Goal: Information Seeking & Learning: Learn about a topic

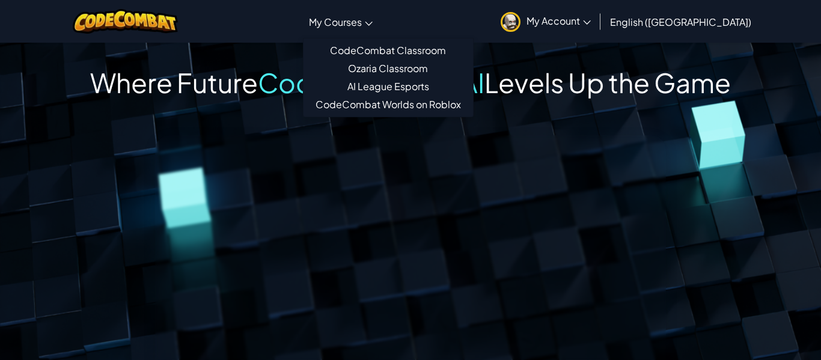
click at [379, 14] on link "My Courses" at bounding box center [341, 21] width 76 height 32
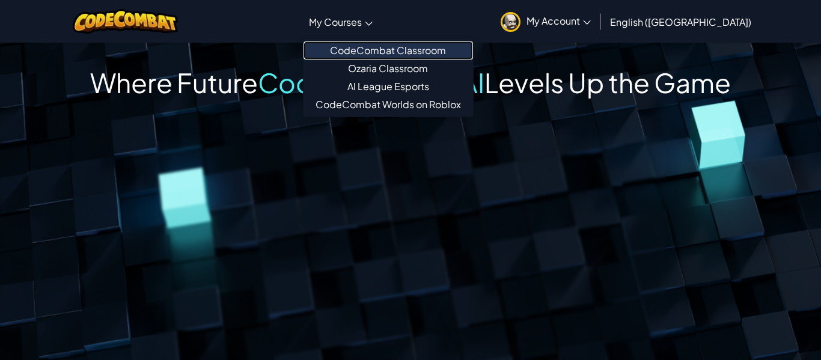
click at [430, 50] on link "CodeCombat Classroom" at bounding box center [387, 50] width 169 height 18
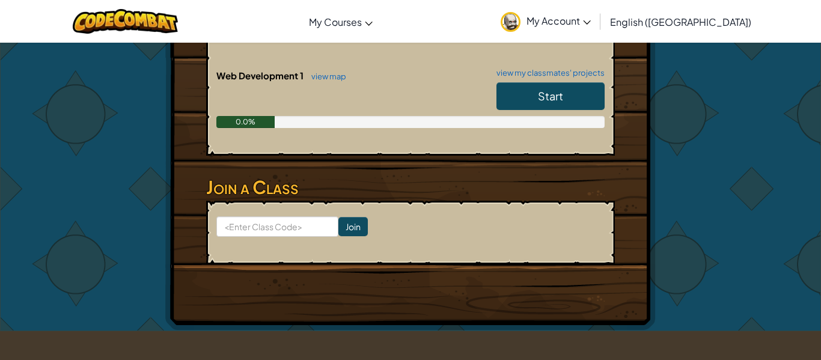
scroll to position [498, 0]
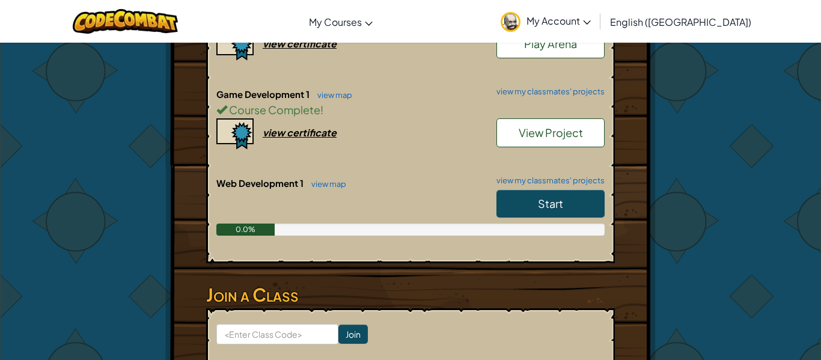
click at [532, 195] on div "Start" at bounding box center [544, 207] width 120 height 34
click at [572, 191] on link "Start" at bounding box center [550, 204] width 108 height 28
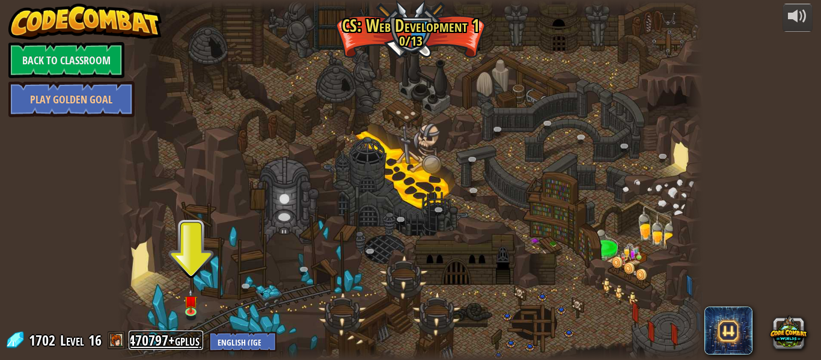
click at [199, 332] on link "470797+gplus" at bounding box center [166, 339] width 75 height 19
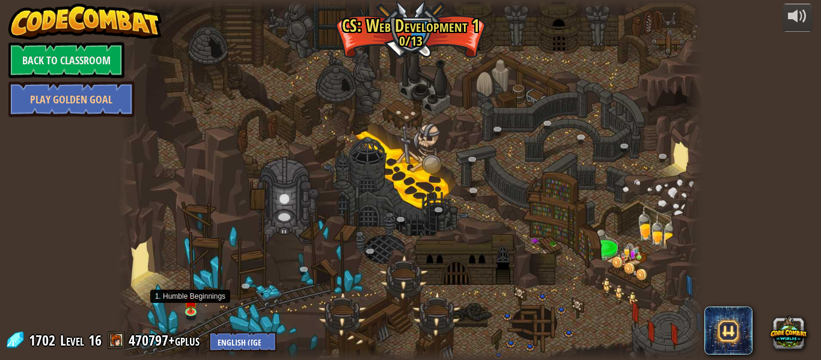
click at [189, 305] on img at bounding box center [191, 300] width 14 height 23
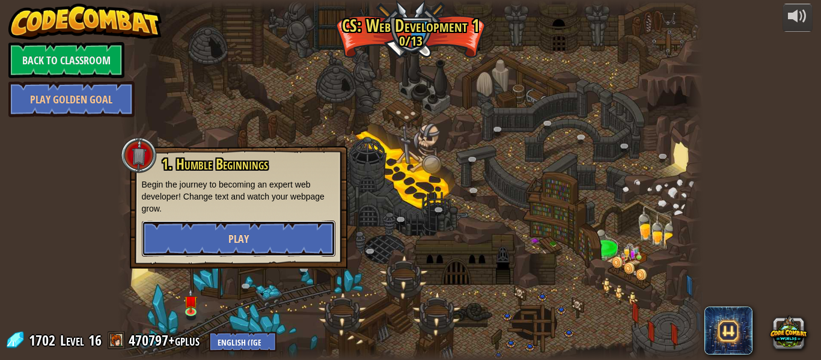
click at [256, 252] on button "Play" at bounding box center [238, 239] width 193 height 36
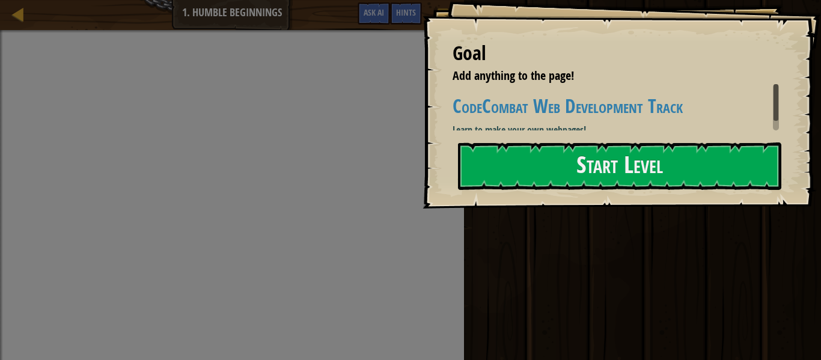
click at [552, 207] on div "Goal Add anything to the page! CodeCombat Web Development Track Learn to make y…" at bounding box center [621, 104] width 398 height 208
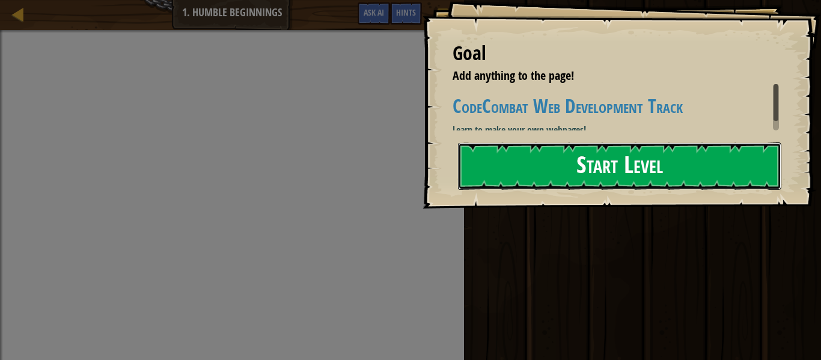
click at [568, 168] on button "Start Level" at bounding box center [619, 165] width 323 height 47
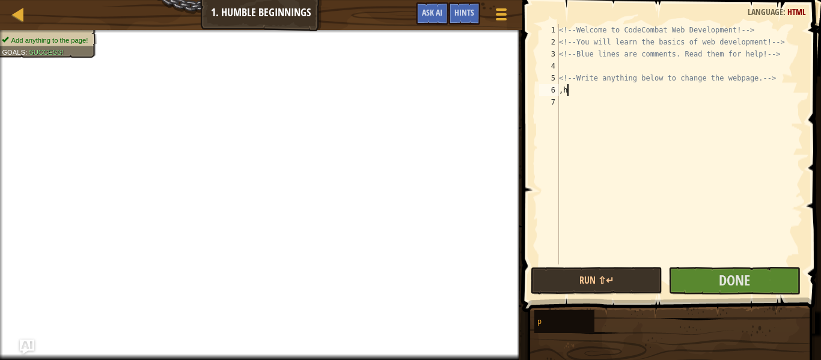
scroll to position [5, 1]
type textarea ","
type textarea ">"
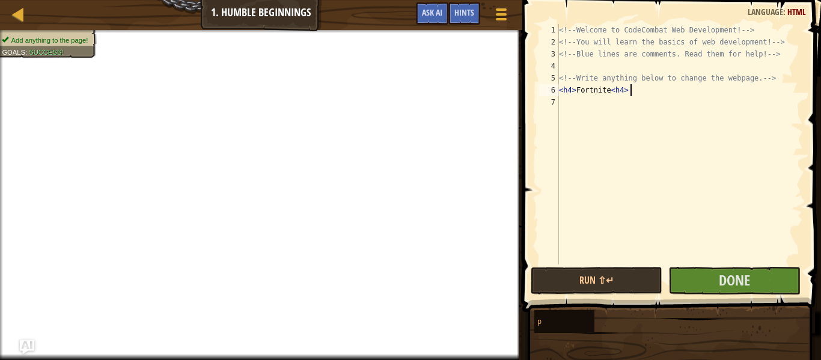
type textarea "<h4> Fortnite <h4>"
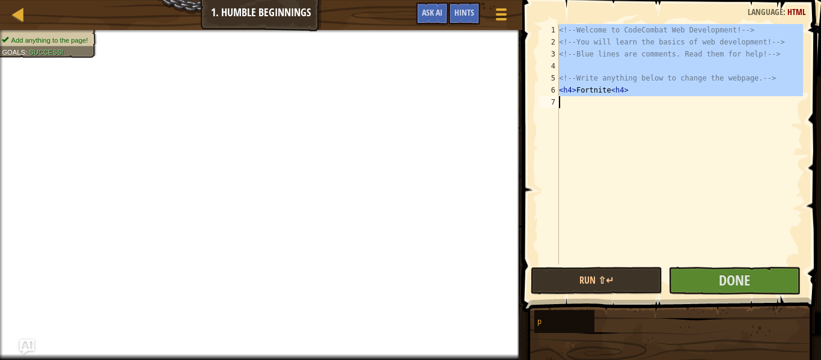
paste textarea
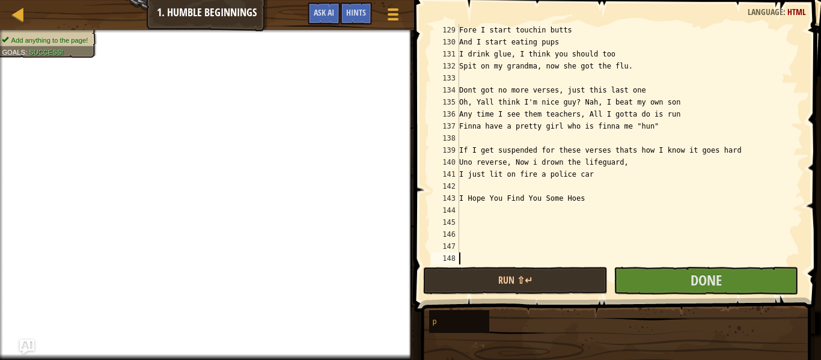
scroll to position [1538, 0]
type textarea "<h4> Fortnite <h4>"
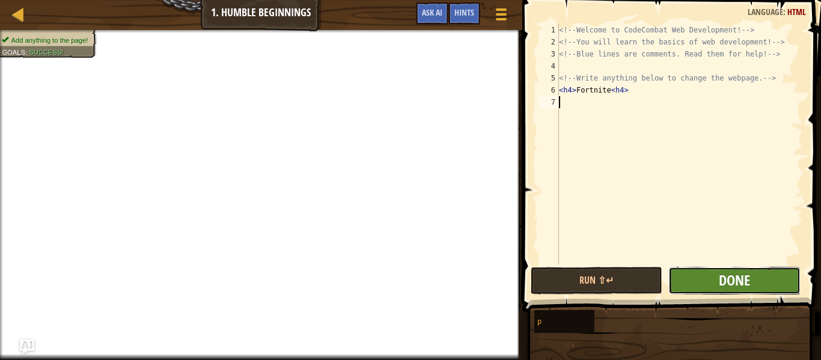
click at [719, 276] on span "Done" at bounding box center [734, 279] width 31 height 19
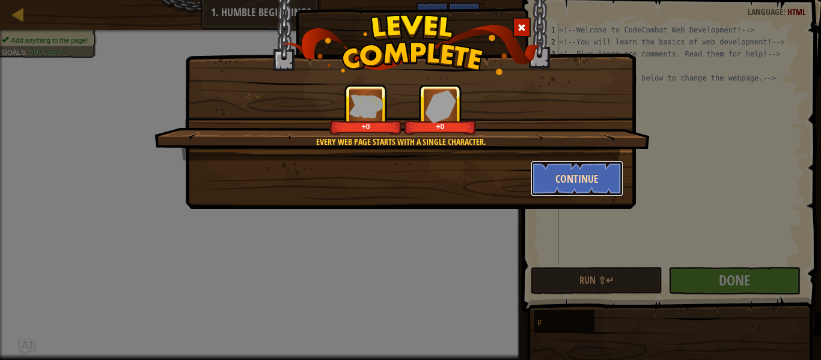
click at [615, 168] on button "Continue" at bounding box center [577, 178] width 93 height 36
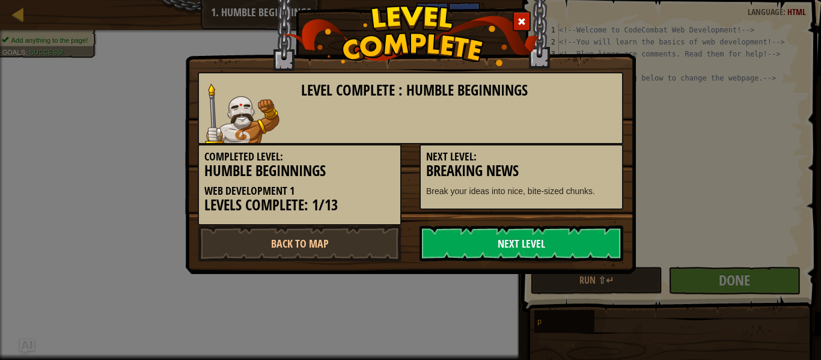
click at [556, 230] on link "Next Level" at bounding box center [521, 243] width 204 height 36
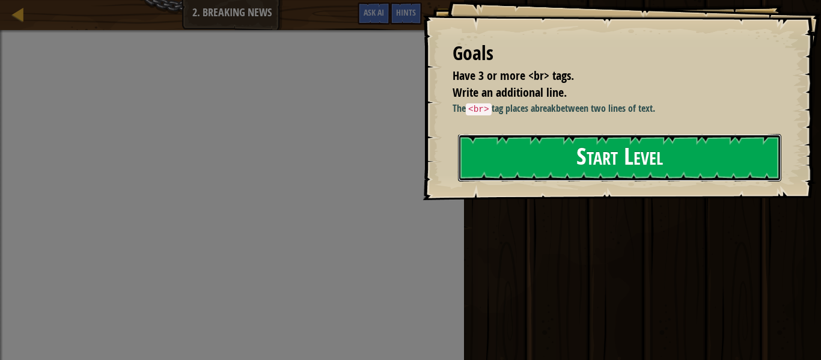
click at [568, 162] on button "Start Level" at bounding box center [619, 157] width 323 height 47
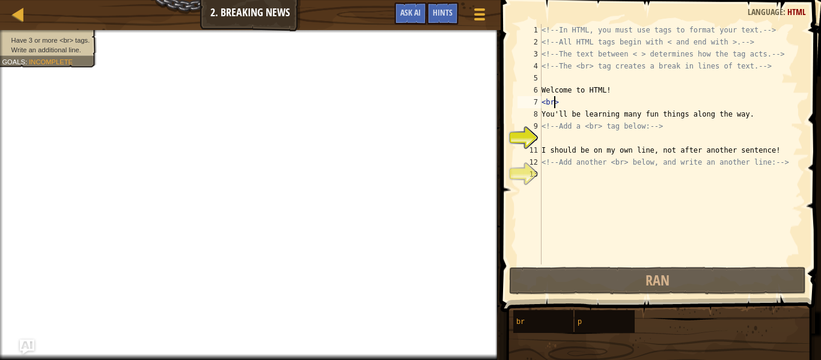
click at [556, 104] on div "<!-- In HTML, you must use tags to format your text. --> <!-- All HTML tags beg…" at bounding box center [671, 156] width 264 height 264
click at [598, 132] on div "<!-- In HTML, you must use tags to format your text. --> <!-- All HTML tags beg…" at bounding box center [671, 156] width 264 height 264
type textarea "<!-- Add a <br> tag below: -->"
drag, startPoint x: 672, startPoint y: 125, endPoint x: 538, endPoint y: 132, distance: 134.2
click at [538, 132] on div "<!-- Add a <br> tag below: --> 1 2 3 4 5 6 7 8 9 10 11 12 13 <!-- In HTML, you …" at bounding box center [659, 144] width 288 height 240
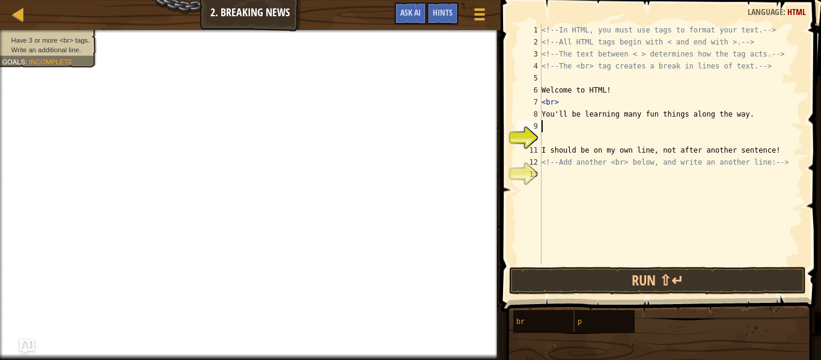
type textarea "["
type textarea ","
type textarea "<br>"
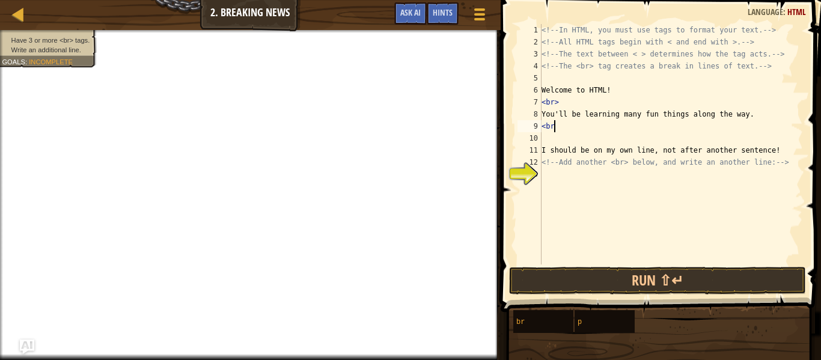
scroll to position [5, 2]
click at [543, 127] on div "<!-- In HTML, you must use tags to format your text. --> <!-- All HTML tags beg…" at bounding box center [671, 156] width 264 height 264
click at [562, 175] on div "<!-- In HTML, you must use tags to format your text. --> <!-- All HTML tags beg…" at bounding box center [671, 156] width 264 height 264
click at [567, 141] on div "<!-- In HTML, you must use tags to format your text. --> <!-- All HTML tags beg…" at bounding box center [671, 156] width 264 height 264
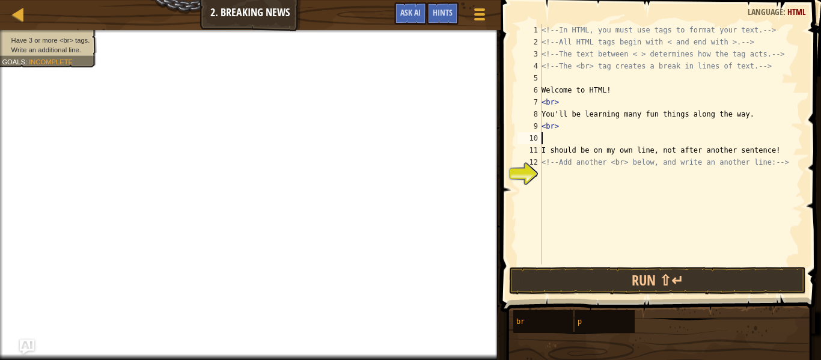
click at [573, 137] on div "<!-- In HTML, you must use tags to format your text. --> <!-- All HTML tags beg…" at bounding box center [671, 156] width 264 height 264
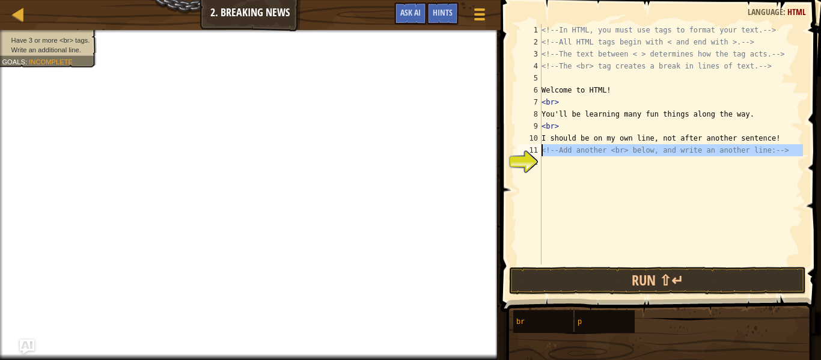
drag, startPoint x: 800, startPoint y: 160, endPoint x: 529, endPoint y: 151, distance: 271.1
click at [529, 151] on div "<br> 1 2 3 4 5 6 7 8 9 10 11 12 <!-- In HTML, you must use tags to format your …" at bounding box center [659, 144] width 288 height 240
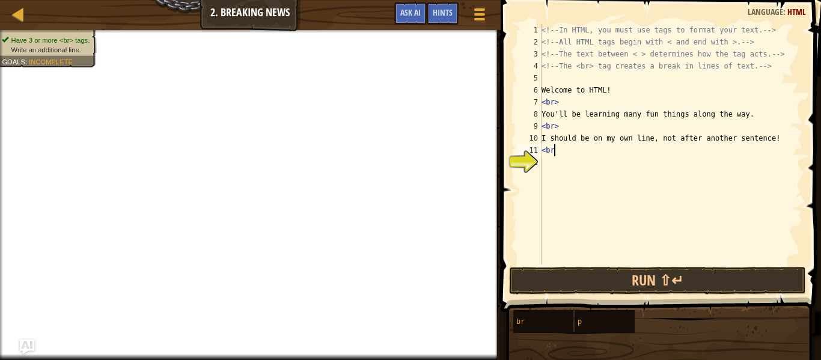
scroll to position [5, 2]
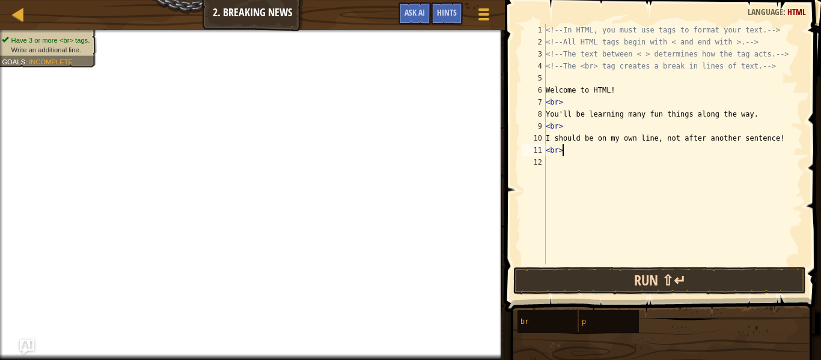
type textarea "<br>"
click at [591, 283] on button "Run ⇧↵" at bounding box center [659, 281] width 293 height 28
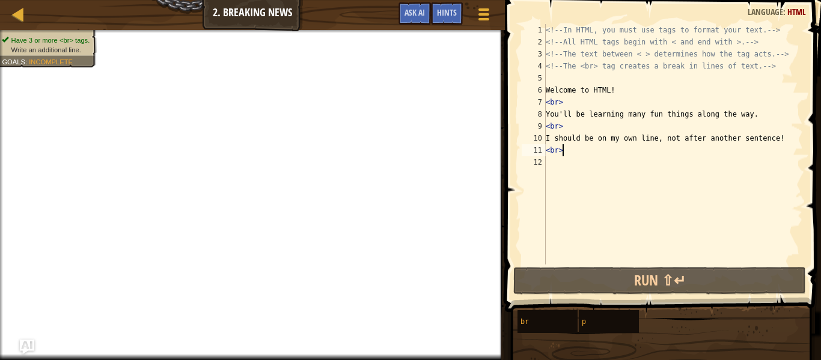
click at [576, 170] on div "<!-- In HTML, you must use tags to format your text. --> <!-- All HTML tags beg…" at bounding box center [673, 156] width 260 height 264
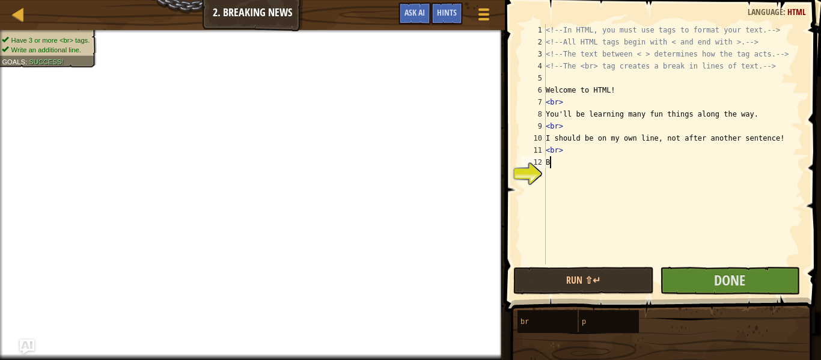
scroll to position [5, 0]
type textarea "B"
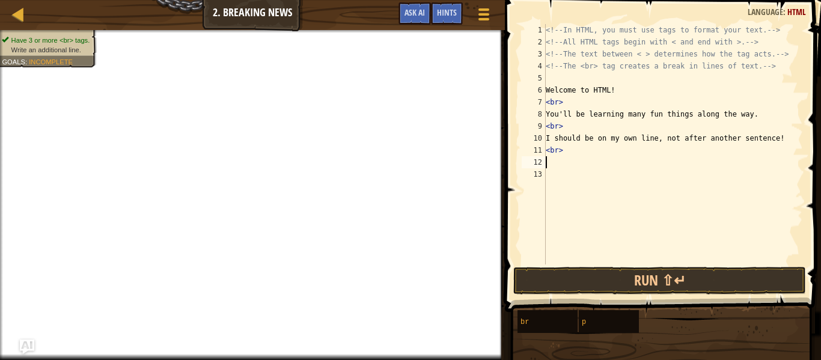
click at [616, 166] on div "<!-- In HTML, you must use tags to format your text. --> <!-- All HTML tags beg…" at bounding box center [673, 156] width 260 height 264
type textarea "W"
type textarea "<br>"
type textarea "Mcdonalds"
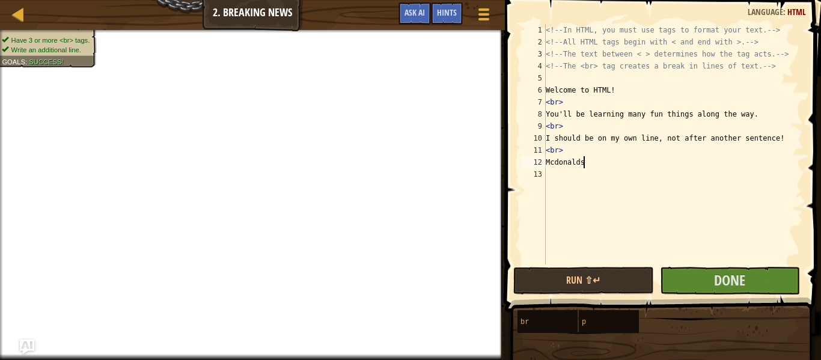
scroll to position [0, 0]
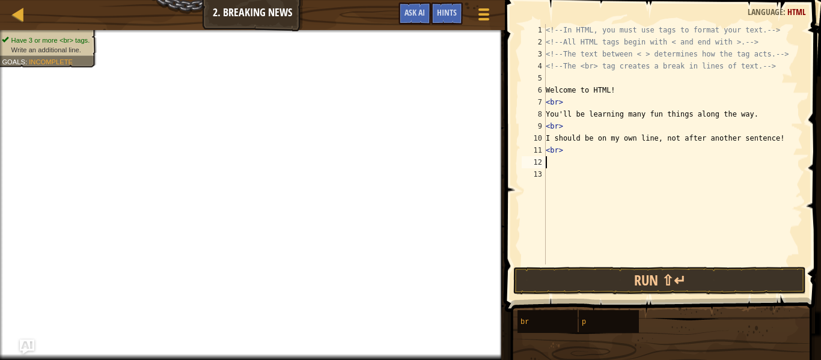
paste textarea "金正恩"
type textarea "金正恩"
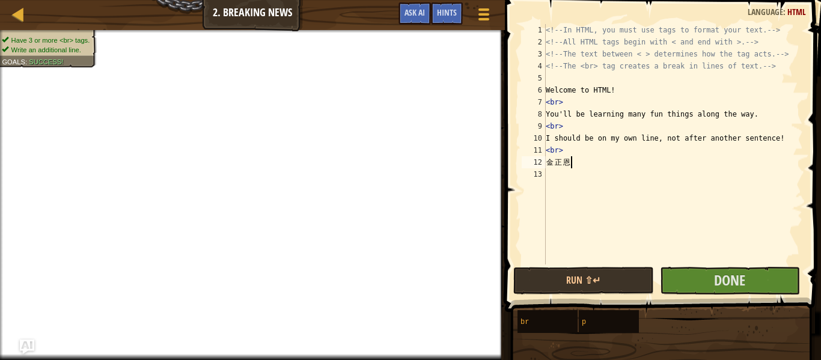
click at [711, 292] on button "Done" at bounding box center [730, 281] width 140 height 28
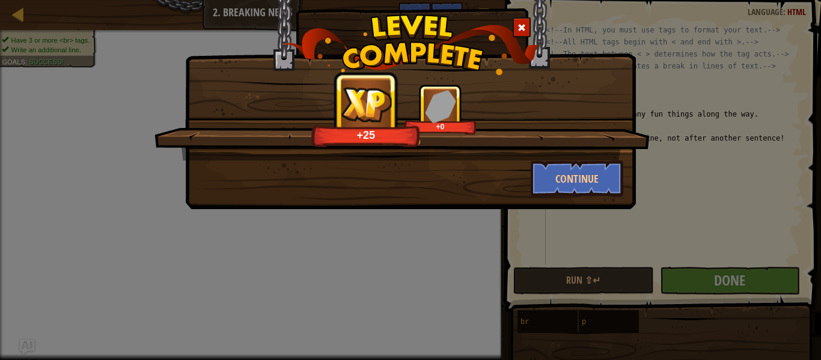
click at [563, 200] on div "Breaker 19 +25 +0 Continue" at bounding box center [410, 89] width 451 height 239
click at [567, 183] on button "Continue" at bounding box center [577, 178] width 93 height 36
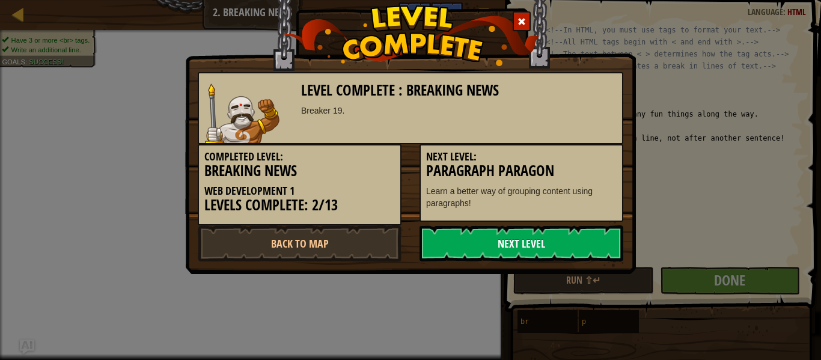
click at [502, 248] on link "Next Level" at bounding box center [521, 243] width 204 height 36
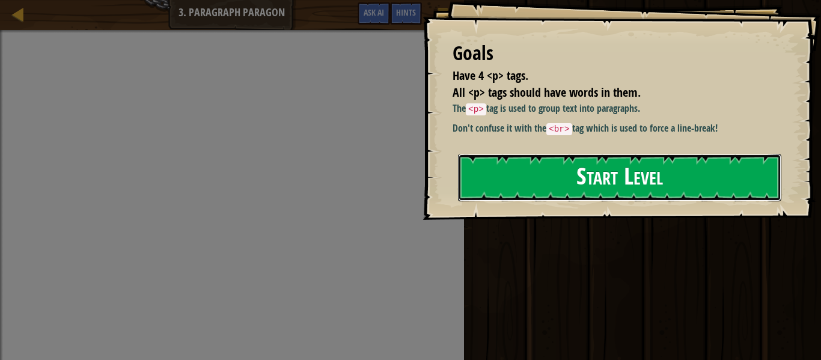
click at [595, 193] on button "Start Level" at bounding box center [619, 177] width 323 height 47
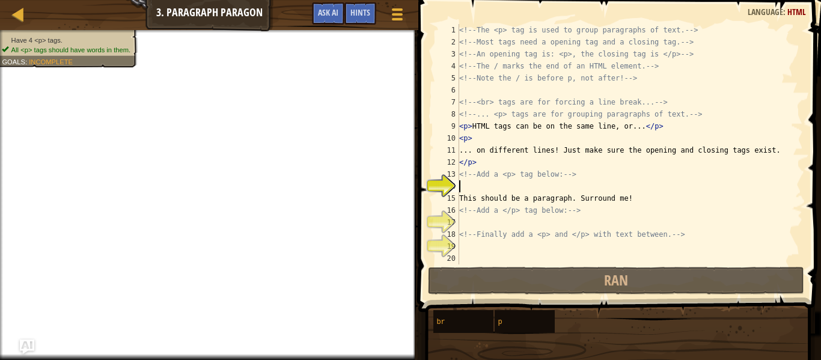
scroll to position [0, 1]
type textarea "IT WAS YOUR H"
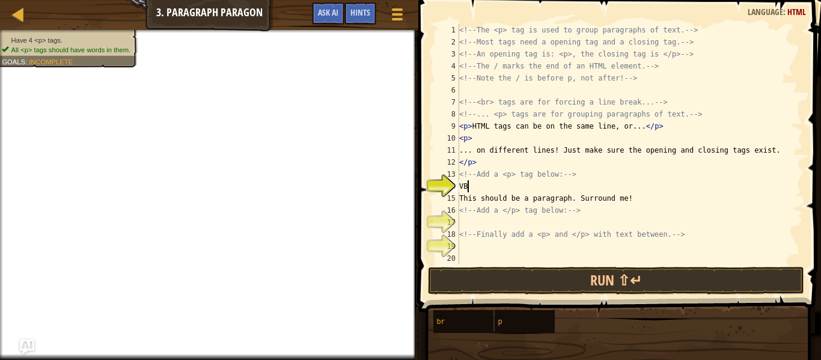
type textarea "VBAH"
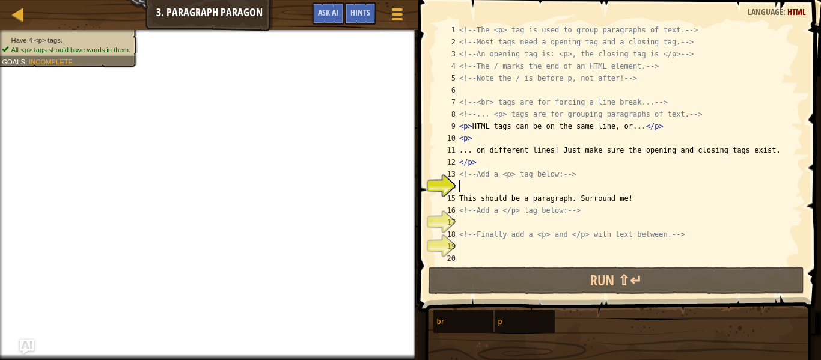
type textarea "["
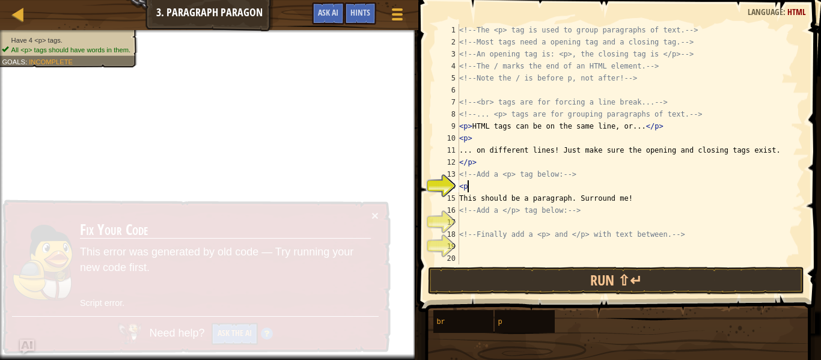
type textarea "<p>"
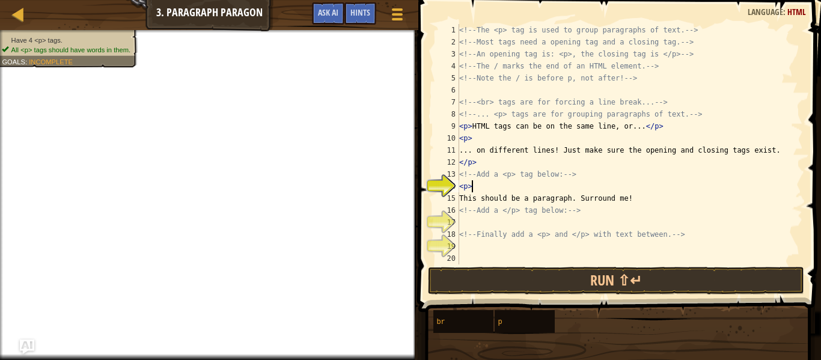
scroll to position [5, 1]
click at [519, 221] on div "<!-- The <p> tag is used to group paragraphs of text. --> <!-- Most tags need a…" at bounding box center [630, 156] width 346 height 264
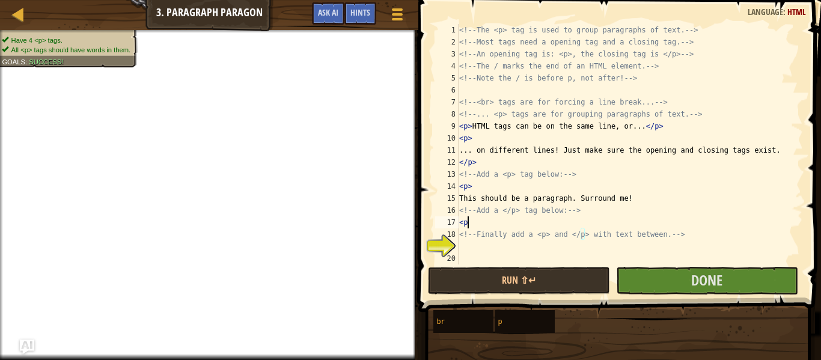
type textarea "<p>"
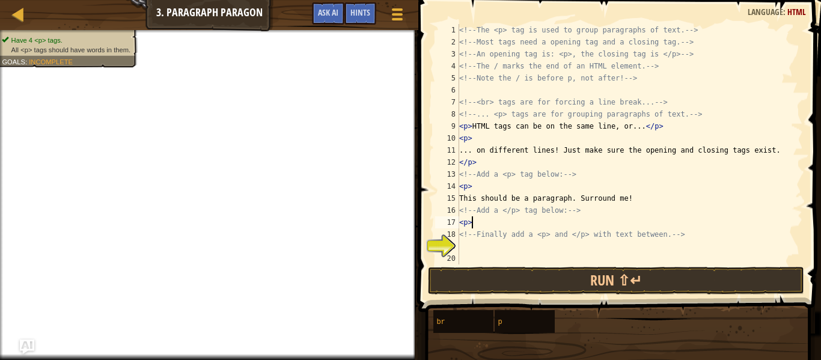
scroll to position [5, 1]
click at [675, 251] on div "<!-- The <p> tag is used to group paragraphs of text. --> <!-- Most tags need a…" at bounding box center [630, 156] width 346 height 264
type textarea "</p> kanye west </p>"
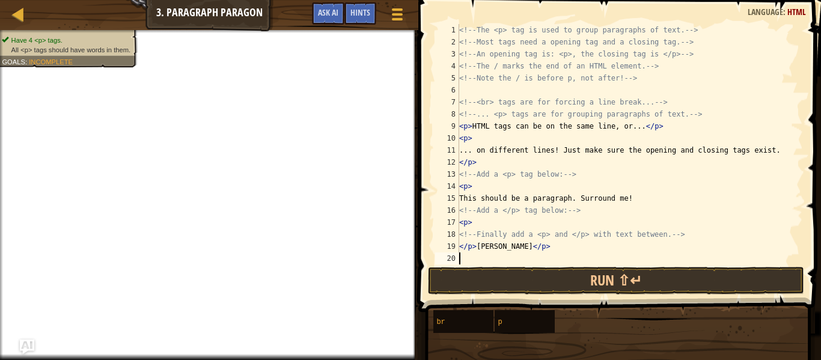
click at [456, 255] on div "20" at bounding box center [447, 258] width 24 height 12
click at [450, 289] on button "Run ⇧↵" at bounding box center [616, 281] width 377 height 28
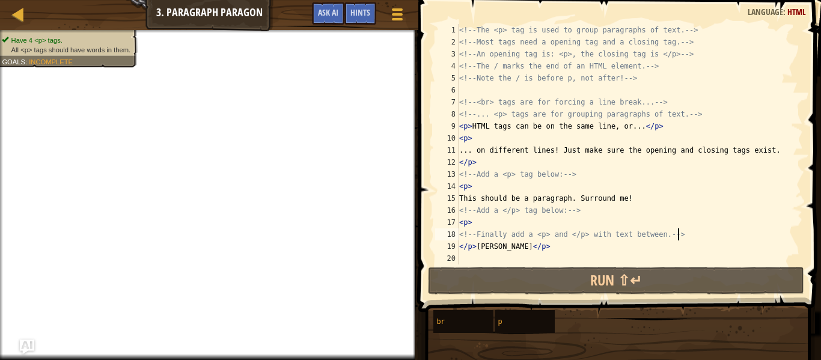
click at [678, 238] on div "<!-- The <p> tag is used to group paragraphs of text. --> <!-- Most tags need a…" at bounding box center [630, 156] width 346 height 264
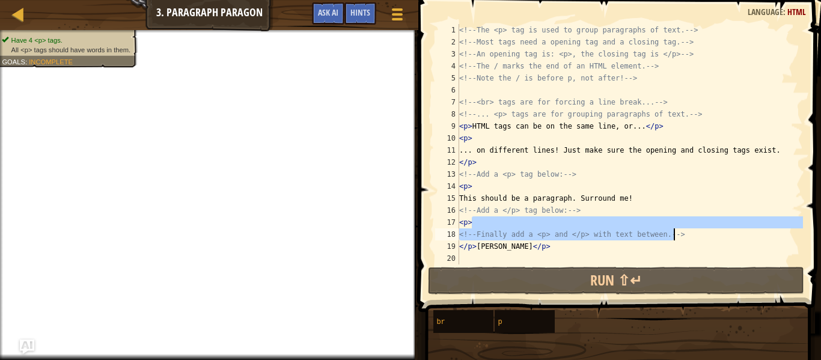
drag, startPoint x: 711, startPoint y: 226, endPoint x: 674, endPoint y: 231, distance: 38.2
click at [674, 231] on div "<!-- The <p> tag is used to group paragraphs of text. --> <!-- Most tags need a…" at bounding box center [630, 156] width 346 height 264
click at [683, 226] on div "<!-- The <p> tag is used to group paragraphs of text. --> <!-- Most tags need a…" at bounding box center [630, 144] width 346 height 240
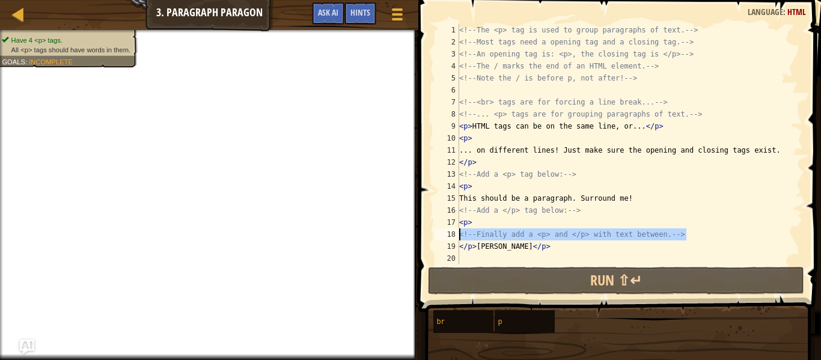
drag, startPoint x: 689, startPoint y: 233, endPoint x: 457, endPoint y: 239, distance: 232.0
click at [457, 239] on div "<p> 1 2 3 4 5 6 7 8 9 10 11 12 13 14 15 16 17 18 19 20 <!-- The <p> tag is used…" at bounding box center [618, 144] width 370 height 240
type textarea "<!-- Finally add a <p> and </p> with text between. -->"
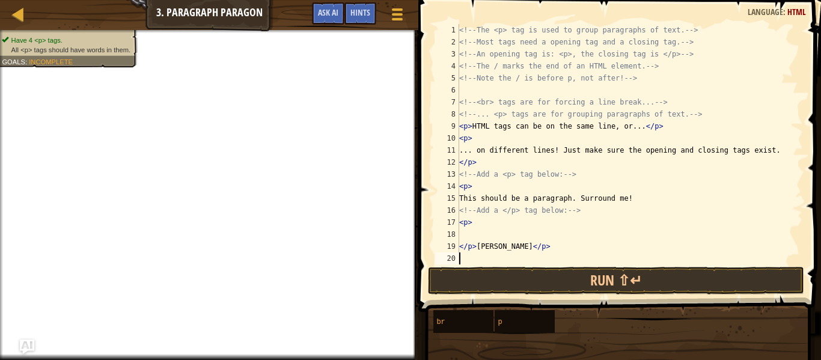
click at [509, 259] on div "<!-- The <p> tag is used to group paragraphs of text. --> <!-- Most tags need a…" at bounding box center [630, 156] width 346 height 264
type textarea "<"
click at [555, 237] on div "<!-- The <p> tag is used to group paragraphs of text. --> <!-- Most tags need a…" at bounding box center [630, 156] width 346 height 264
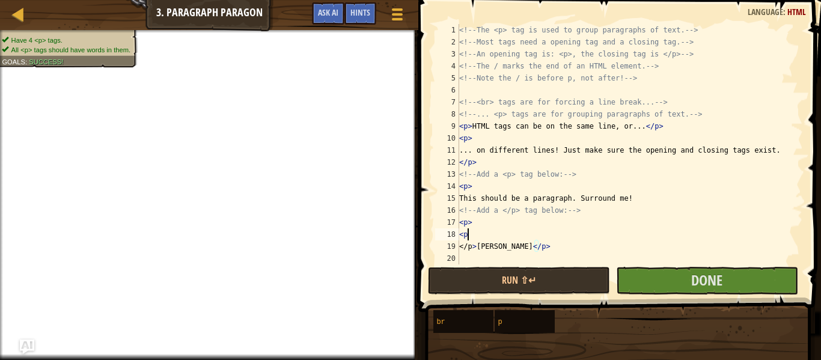
scroll to position [5, 1]
type textarea "<p"
click at [674, 281] on button "Done" at bounding box center [707, 281] width 182 height 28
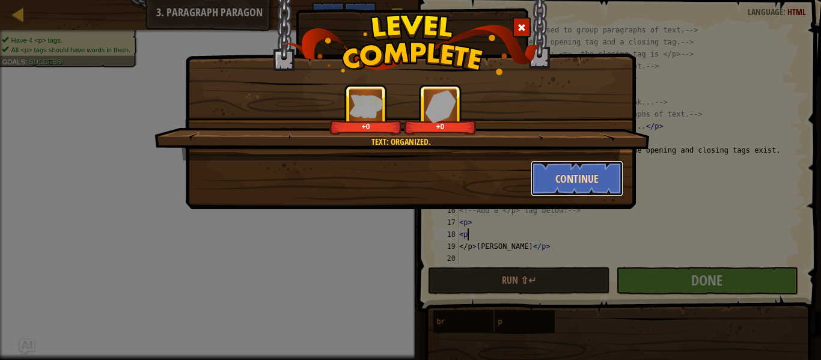
click at [574, 193] on button "Continue" at bounding box center [577, 178] width 93 height 36
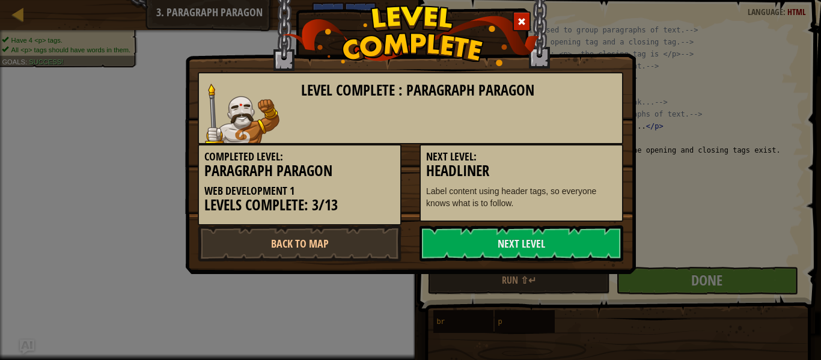
drag, startPoint x: 559, startPoint y: 240, endPoint x: 553, endPoint y: 267, distance: 27.8
click at [558, 244] on link "Next Level" at bounding box center [521, 243] width 204 height 36
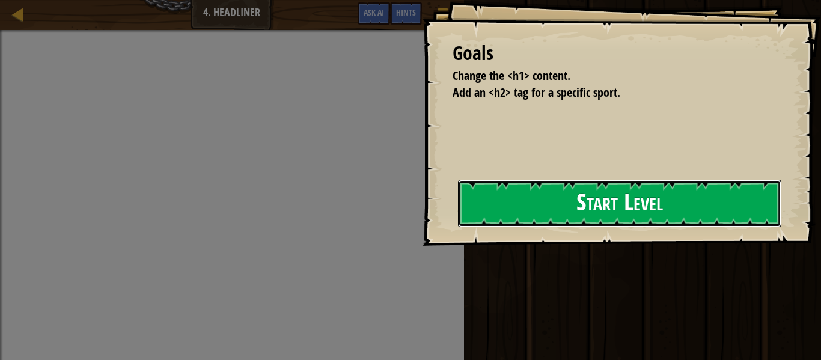
click at [550, 189] on button "Start Level" at bounding box center [619, 203] width 323 height 47
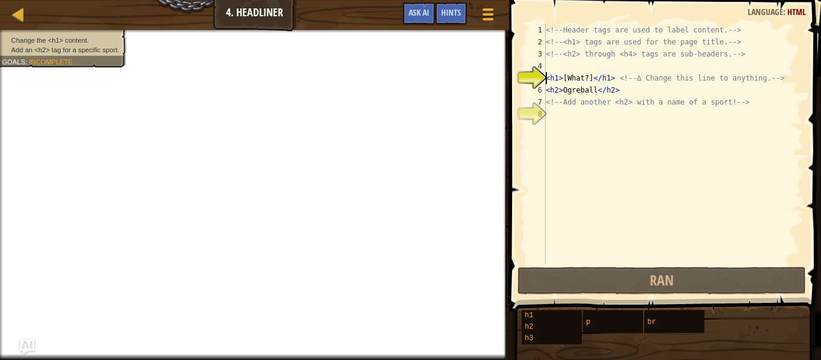
click at [571, 77] on div "<!-- Header tags are used to label content. --> <!-- <h1> tags are used for the…" at bounding box center [673, 156] width 260 height 264
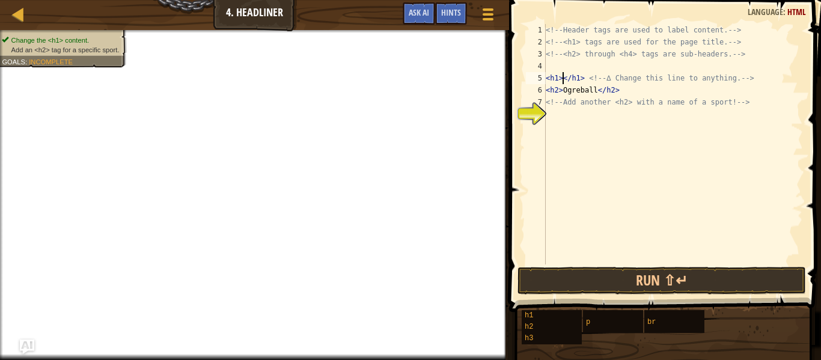
click at [563, 82] on div "<!-- Header tags are used to label content. --> <!-- <h1> tags are used for the…" at bounding box center [673, 156] width 260 height 264
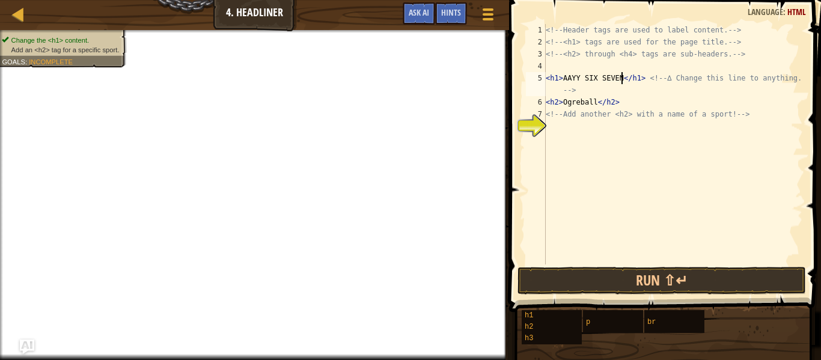
scroll to position [5, 12]
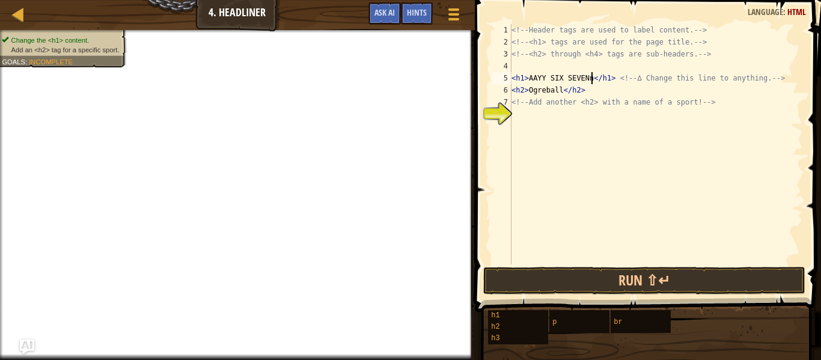
type textarea "<h1>AAYY SIX SEVENn</h1> <!-- ∆ Change this line to anything. -->"
click at [597, 112] on div "<!-- Header tags are used to label content. --> <!-- <h1> tags are used for the…" at bounding box center [656, 156] width 294 height 264
paste textarea "<img src="images/coverart.png" alt="Music Player" class="header-img" />"
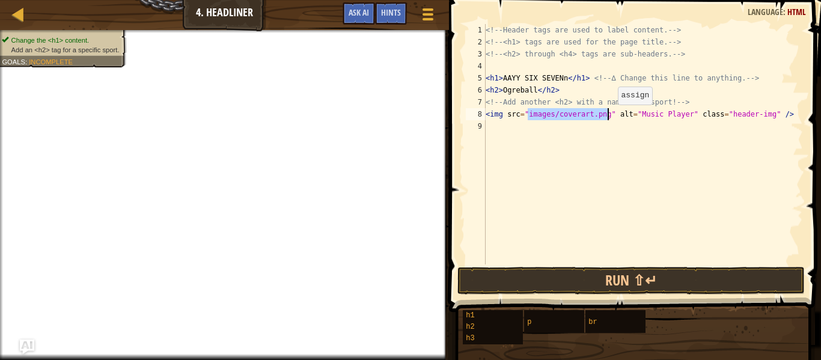
drag, startPoint x: 528, startPoint y: 115, endPoint x: 607, endPoint y: 116, distance: 78.7
click at [607, 116] on div "<!-- Header tags are used to label content. --> <!-- <h1> tags are used for the…" at bounding box center [643, 156] width 320 height 264
paste textarea "https://encrypted-tbn0.gstatic.com/images?q=tbn:ANd9GcTWyGJ3AP6QZdfCLOkt58LmIB0…"
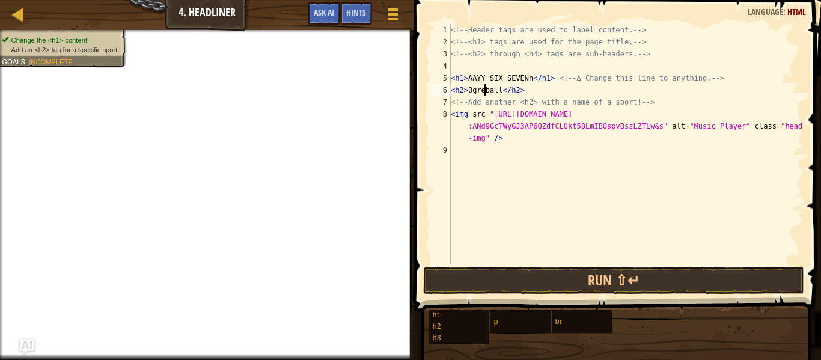
click at [482, 90] on div "<!-- Header tags are used to label content. --> <!-- <h1> tags are used for the…" at bounding box center [625, 156] width 355 height 264
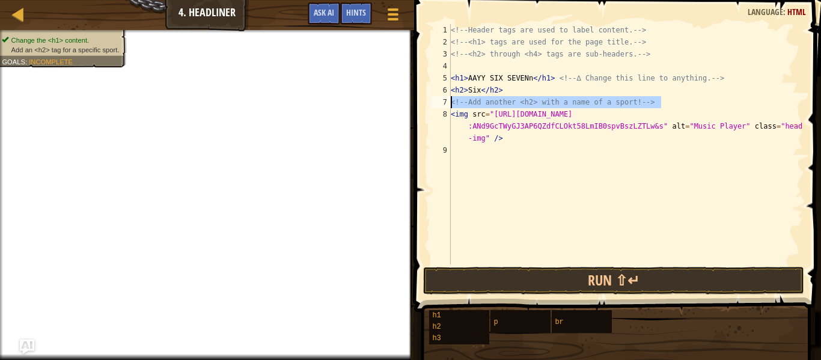
drag, startPoint x: 706, startPoint y: 108, endPoint x: 446, endPoint y: 99, distance: 259.7
click at [446, 99] on div "<h2>Six</h2> 1 2 3 4 5 6 7 8 9 <!-- Header tags are used to label content. --> …" at bounding box center [615, 144] width 374 height 240
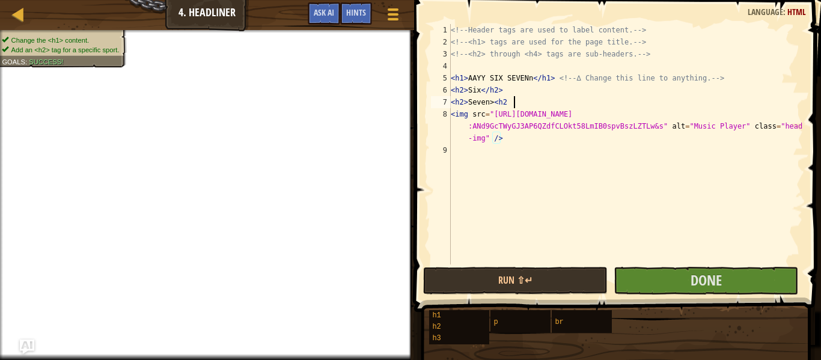
scroll to position [5, 9]
click at [493, 133] on div "<!-- Header tags are used to label content. --> <!-- <h1> tags are used for the…" at bounding box center [625, 156] width 355 height 264
type textarea "<img src="https://encrypted-tbn0.gstatic.com/images?q=tbn:ANd9GcTWyGJ3AP6QZdfCL…"
click at [726, 267] on button "Done" at bounding box center [705, 281] width 184 height 28
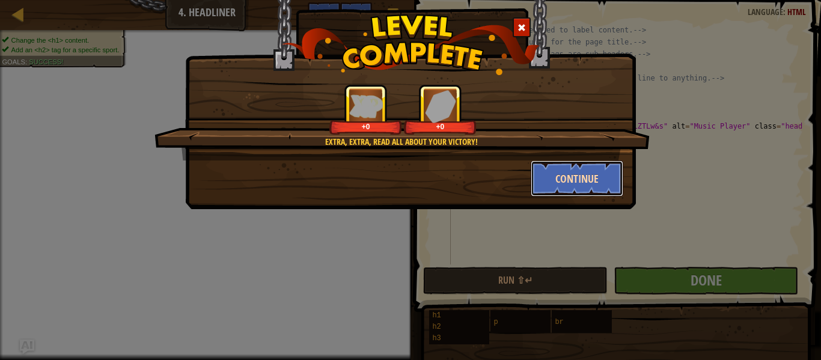
click at [571, 166] on button "Continue" at bounding box center [577, 178] width 93 height 36
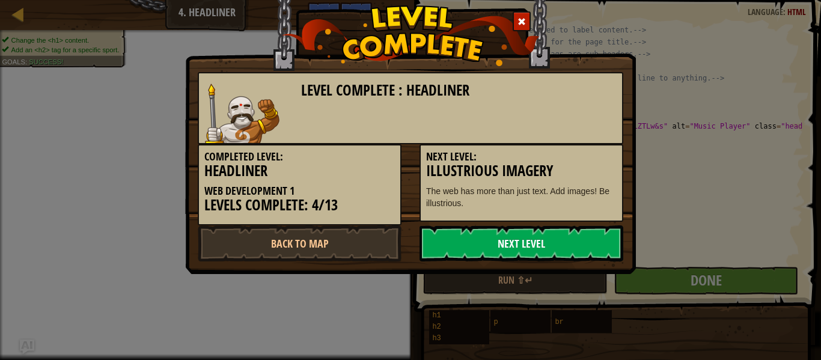
click at [550, 240] on link "Next Level" at bounding box center [521, 243] width 204 height 36
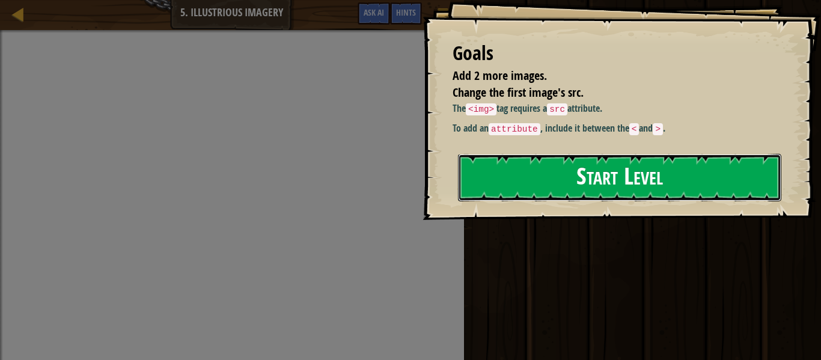
click at [579, 175] on button "Start Level" at bounding box center [619, 177] width 323 height 47
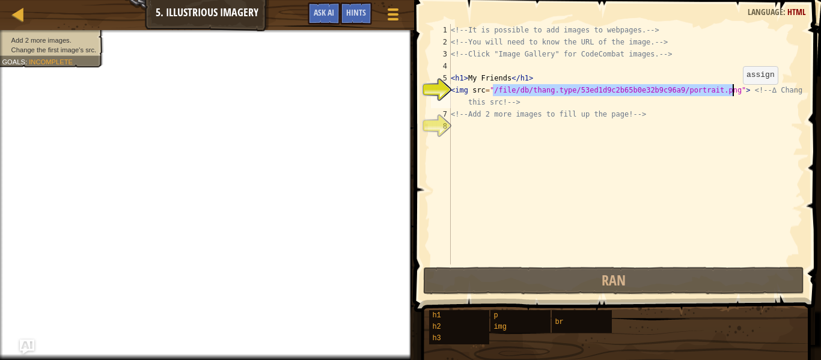
drag, startPoint x: 495, startPoint y: 88, endPoint x: 732, endPoint y: 96, distance: 238.0
click at [732, 96] on div "<!-- It is possible to add images to webpages. --> <!-- You will need to know t…" at bounding box center [625, 156] width 355 height 264
paste textarea "https://encrypted-tbn0.gstatic.com/images?q=tbn:ANd9GcQhctsEAtCoa8qawo-gfRzUkL1…"
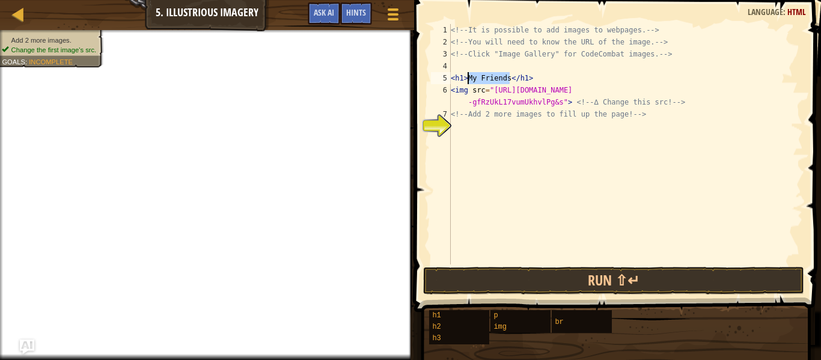
drag, startPoint x: 511, startPoint y: 76, endPoint x: 469, endPoint y: 78, distance: 42.1
click at [469, 77] on div "<!-- It is possible to add images to webpages. --> <!-- You will need to know t…" at bounding box center [625, 156] width 355 height 264
type textarea "<h1>Adrinan</h1>"
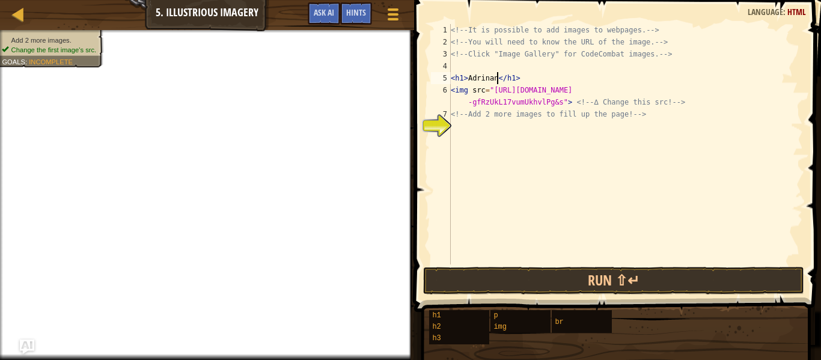
click at [701, 151] on div "<!-- It is possible to add images to webpages. --> <!-- You will need to know t…" at bounding box center [625, 156] width 355 height 264
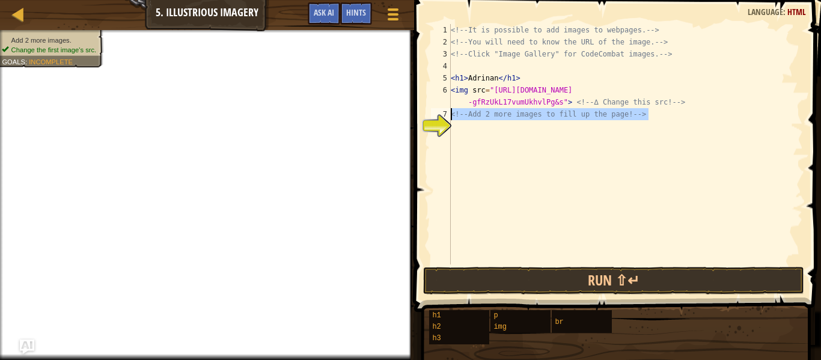
drag, startPoint x: 693, startPoint y: 116, endPoint x: 437, endPoint y: 118, distance: 256.0
click at [437, 118] on div "1 2 3 4 5 6 7 8 <!-- It is possible to add images to webpages. --> <!-- You wil…" at bounding box center [615, 144] width 374 height 240
type textarea "<!-- Add 2 more images to fill up the page! -->"
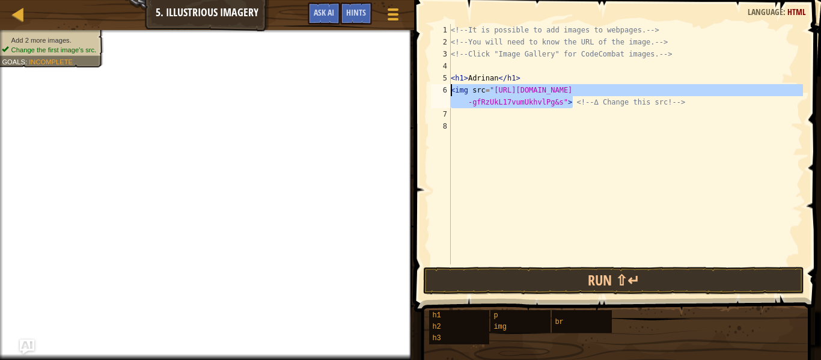
drag, startPoint x: 571, startPoint y: 102, endPoint x: 448, endPoint y: 86, distance: 123.6
click at [448, 86] on div "1 2 3 4 5 6 7 8 <!-- It is possible to add images to webpages. --> <!-- You wil…" at bounding box center [615, 144] width 374 height 240
paste textarea "https://media.tenor.com/UrOv_qUj5QwAAAAe/goober-cat.png"
click at [573, 100] on div "<!-- It is possible to add images to webpages. --> <!-- You will need to know t…" at bounding box center [625, 144] width 355 height 240
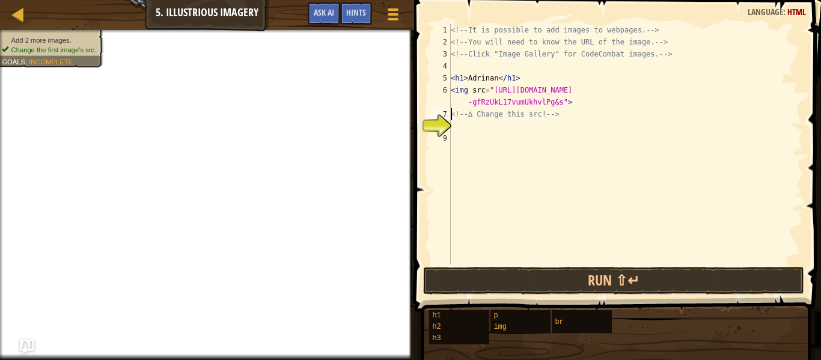
paste textarea "<img src="https://encrypted-tbn0.gstatic.com/images?q=tbn:ANd9GcQhctsEAtCoa8qaw…"
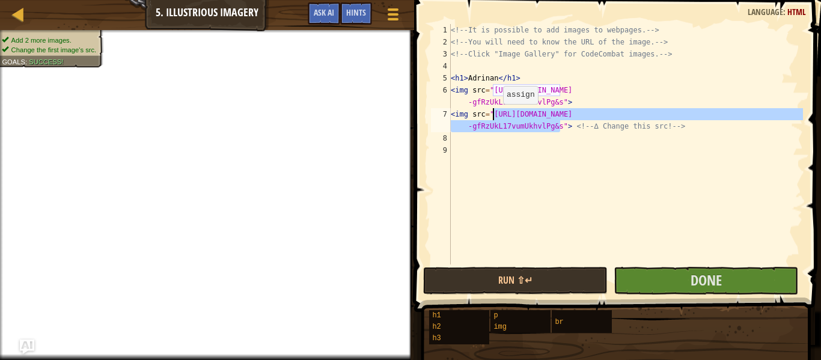
drag, startPoint x: 561, startPoint y: 127, endPoint x: 493, endPoint y: 115, distance: 69.4
click at [493, 115] on div "<!-- It is possible to add images to webpages. --> <!-- You will need to know t…" at bounding box center [625, 156] width 355 height 264
paste textarea "media.tenor.com/UrOv_qUj5QwAAAAe/goober-cat.png"
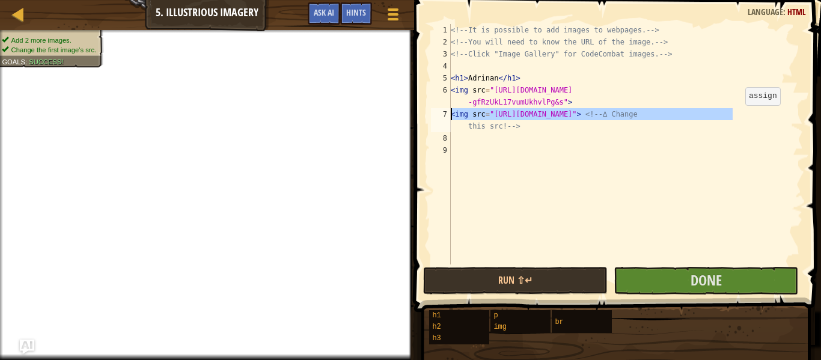
click at [735, 117] on div "<!-- It is possible to add images to webpages. --> <!-- You will need to know t…" at bounding box center [625, 156] width 355 height 264
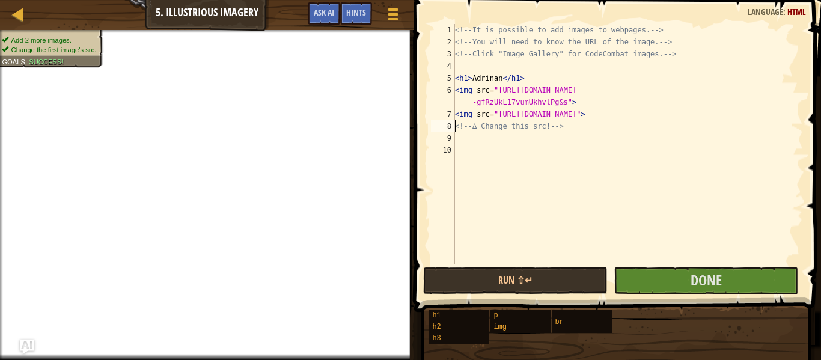
paste textarea "<img src="https://media.tenor.com/UrOv_qUj5QwAAAAe/goober-cat.png">"
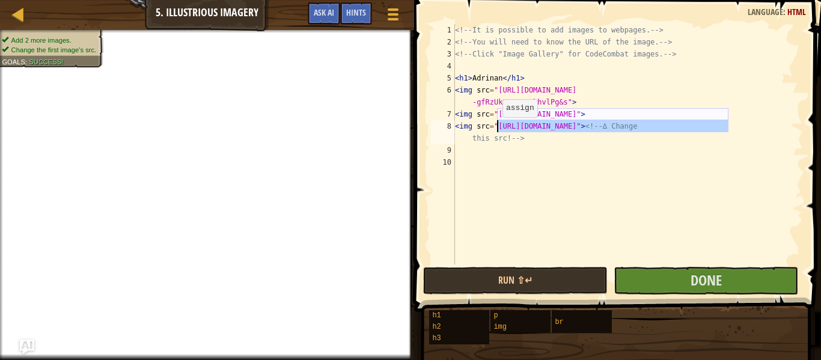
drag, startPoint x: 728, startPoint y: 126, endPoint x: 496, endPoint y: 129, distance: 232.6
click at [496, 129] on div "<!-- It is possible to add images to webpages. --> <!-- You will need to know t…" at bounding box center [627, 156] width 350 height 264
paste textarea "preview.redd.it/i-often-wonder-how-michael-would-think-of-his-kids-today-v0-0t3…"
type textarea "<img src="https://preview.redd.it/i-often-wonder-how-michael-would-think-of-his…"
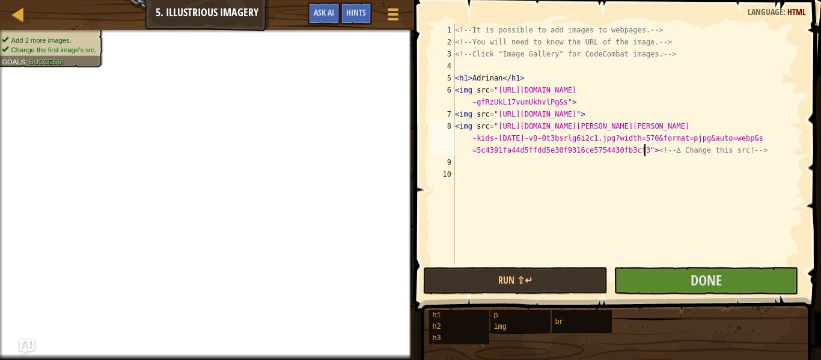
click at [557, 214] on div "<!-- It is possible to add images to webpages. --> <!-- You will need to know t…" at bounding box center [627, 156] width 350 height 264
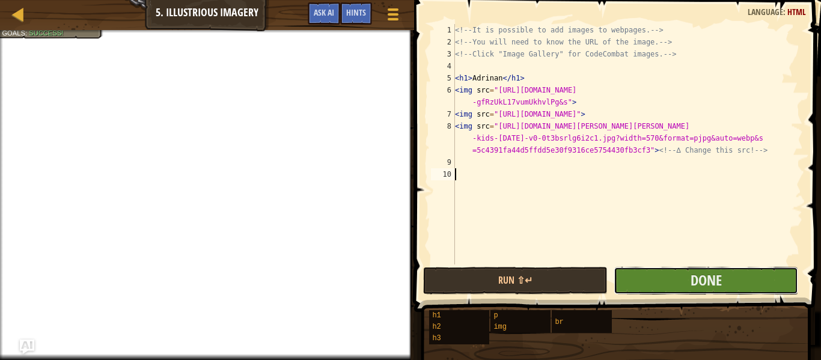
click at [646, 275] on button "Done" at bounding box center [705, 281] width 184 height 28
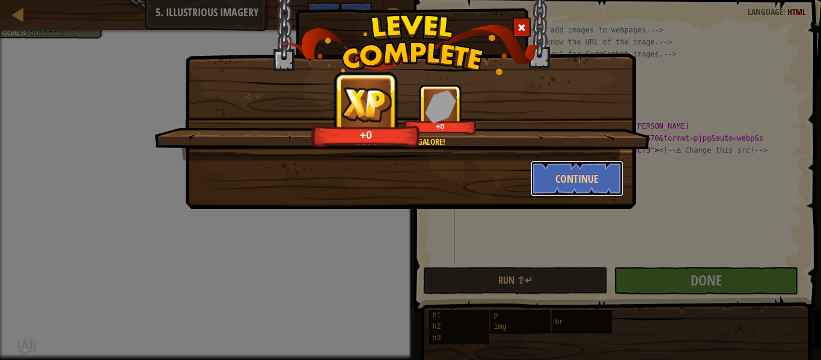
drag, startPoint x: 552, startPoint y: 183, endPoint x: 473, endPoint y: 359, distance: 192.8
click at [552, 182] on button "Continue" at bounding box center [577, 178] width 93 height 36
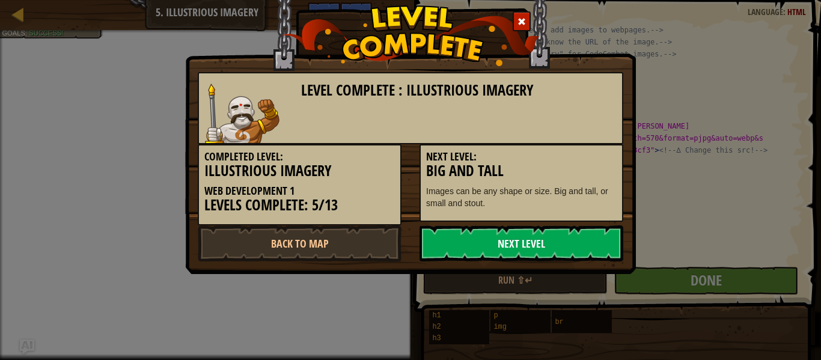
click at [542, 256] on link "Next Level" at bounding box center [521, 243] width 204 height 36
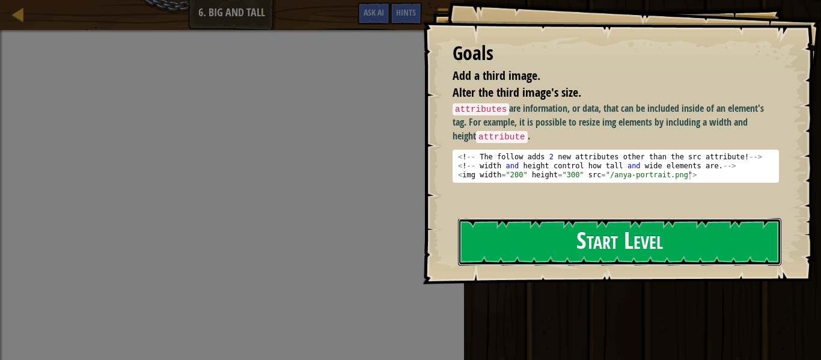
click at [565, 264] on button "Start Level" at bounding box center [619, 241] width 323 height 47
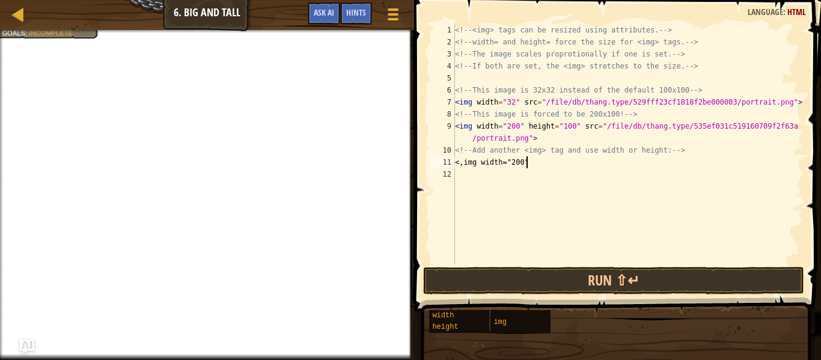
scroll to position [5, 10]
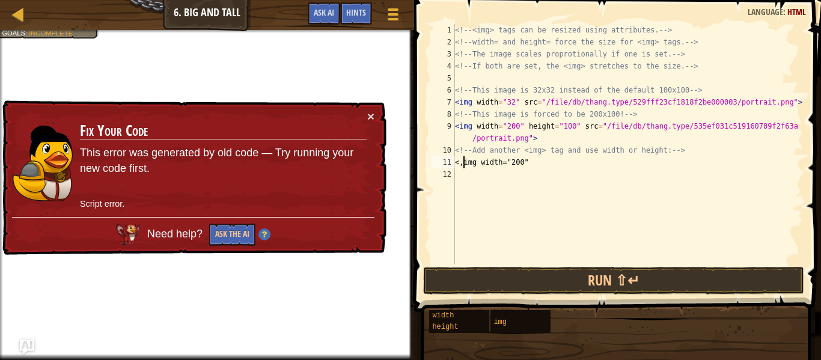
type textarea "<img width="200""
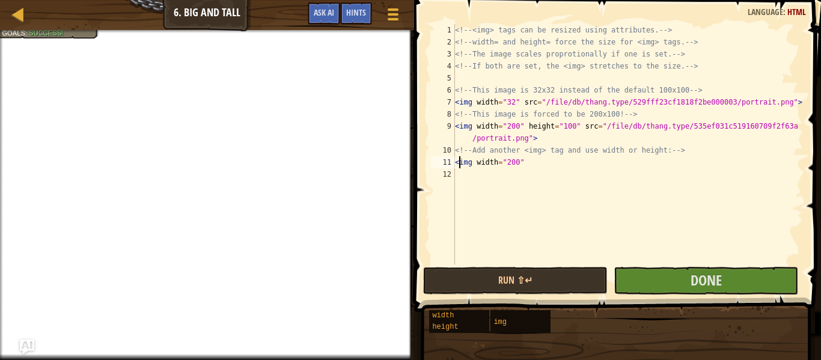
click at [572, 181] on div "<!-- <img> tags can be resized using attributes. --> <!-- width= and height= fo…" at bounding box center [627, 156] width 350 height 264
drag, startPoint x: 595, startPoint y: 163, endPoint x: 587, endPoint y: 168, distance: 8.9
click at [587, 168] on div "<!-- <img> tags can be resized using attributes. --> <!-- width= and height= fo…" at bounding box center [627, 156] width 350 height 264
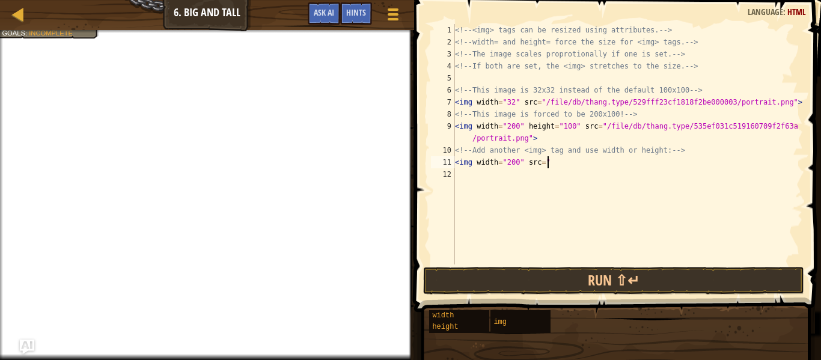
scroll to position [5, 13]
paste textarea "https://i.redd.it/s0w0u22cf84d1.png"
type textarea "<img width="200" src="https://i.redd.it/s0w0u22cf84d1.png""
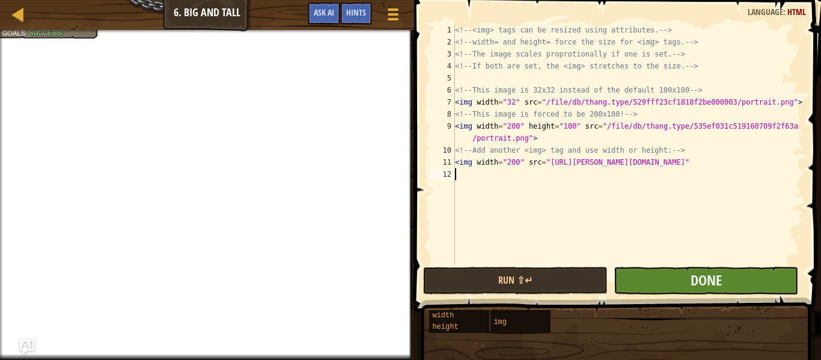
click at [693, 267] on div "<img width="200" src="https://i.redd.it/s0w0u22cf84d1.png" 1 2 3 4 5 6 7 8 9 10…" at bounding box center [615, 179] width 410 height 347
click at [686, 272] on button "Done" at bounding box center [705, 281] width 184 height 28
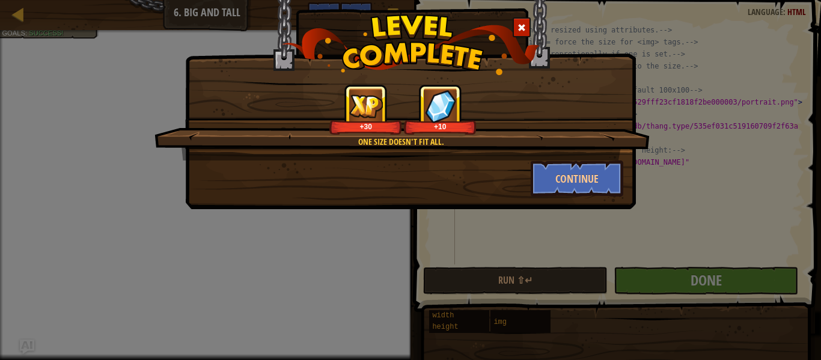
click at [566, 150] on div "One size doesn't fit all. +30 +10" at bounding box center [401, 122] width 495 height 76
click at [550, 170] on button "Continue" at bounding box center [577, 178] width 93 height 36
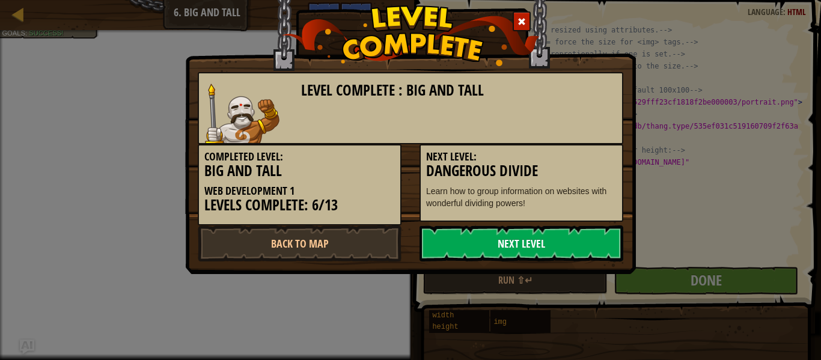
click at [577, 256] on link "Next Level" at bounding box center [521, 243] width 204 height 36
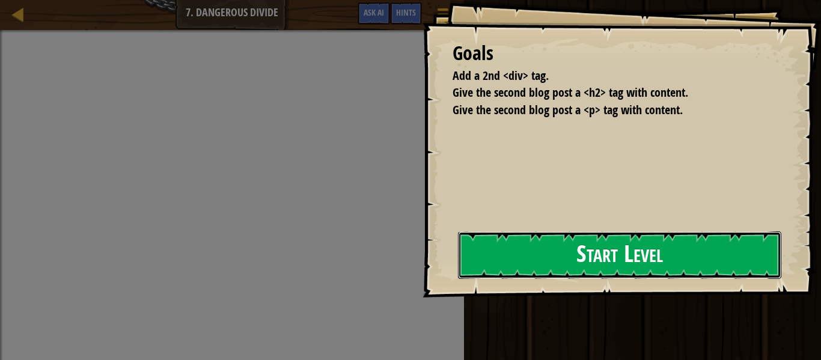
click at [458, 266] on button "Start Level" at bounding box center [619, 254] width 323 height 47
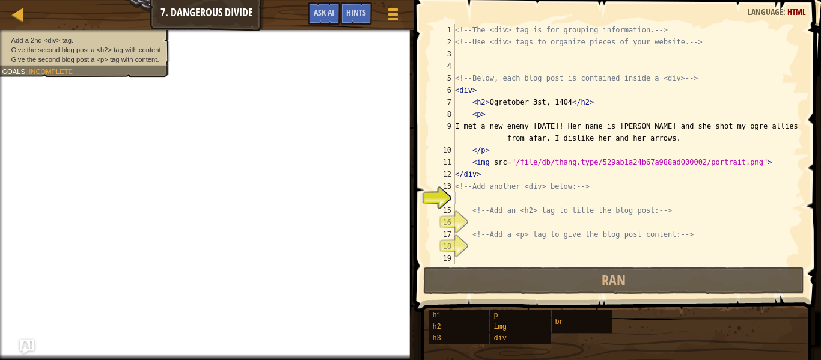
click at [579, 192] on div "<!-- The <div> tag is for grouping information. --> <!-- Use <div> tags to orga…" at bounding box center [627, 156] width 350 height 264
click at [555, 207] on div "<!-- The <div> tag is for grouping information. --> <!-- Use <div> tags to orga…" at bounding box center [627, 156] width 350 height 264
type textarea "<!-- Add an <h2> tag to title the blog post: -->"
click at [536, 201] on div "<!-- The <div> tag is for grouping information. --> <!-- Use <div> tags to orga…" at bounding box center [627, 156] width 350 height 264
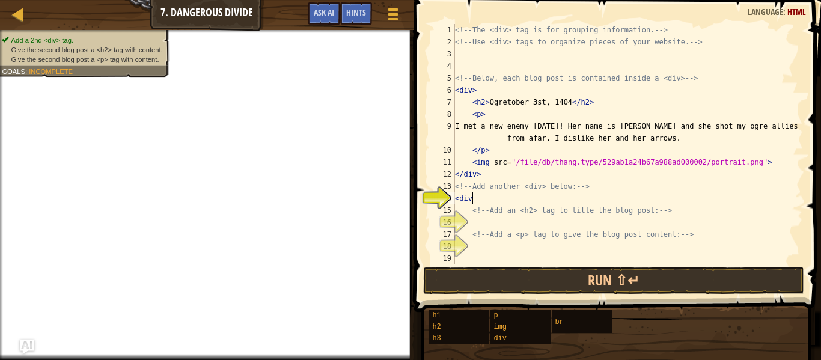
type textarea "<div>"
click at [576, 226] on div "<!-- The <div> tag is for grouping information. --> <!-- Use <div> tags to orga…" at bounding box center [627, 156] width 350 height 264
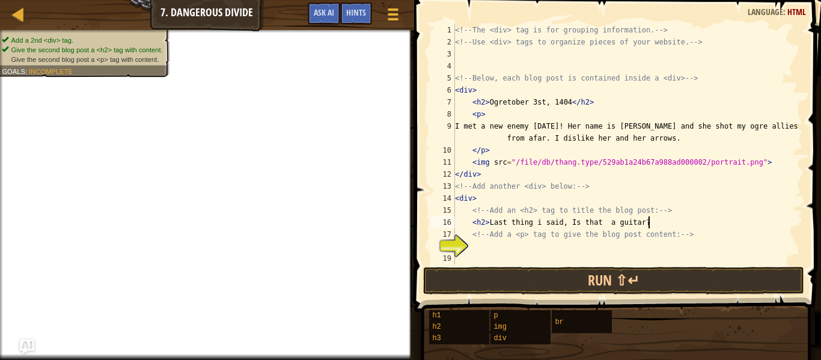
scroll to position [5, 27]
type textarea "<h2> Last thing i said, Is that a guitar?"
click at [0, 253] on div at bounding box center [1, 204] width 3 height 348
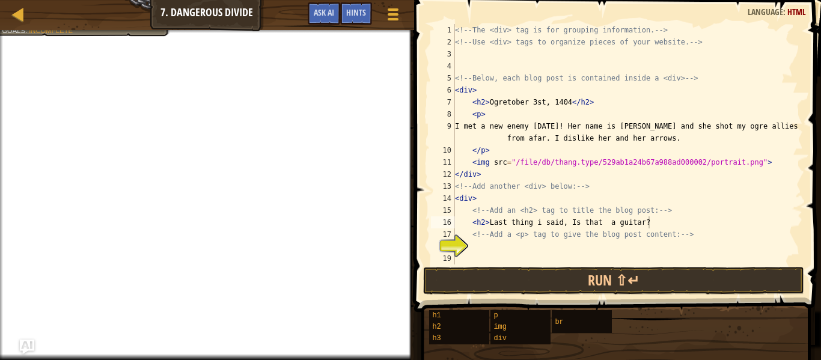
drag, startPoint x: 0, startPoint y: 245, endPoint x: 0, endPoint y: 291, distance: 46.3
click at [0, 246] on div at bounding box center [1, 204] width 3 height 348
click at [493, 246] on div "<!-- The <div> tag is for grouping information. --> <!-- Use <div> tags to orga…" at bounding box center [627, 156] width 350 height 264
type textarea ","
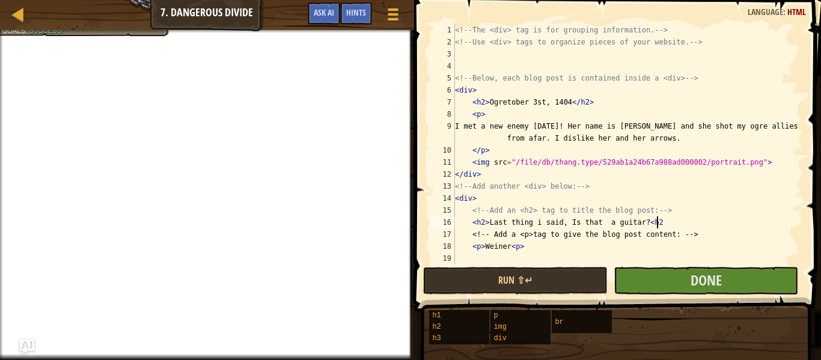
scroll to position [5, 29]
click at [717, 242] on div "<!-- The <div> tag is for grouping information. --> <!-- Use <div> tags to orga…" at bounding box center [627, 156] width 350 height 264
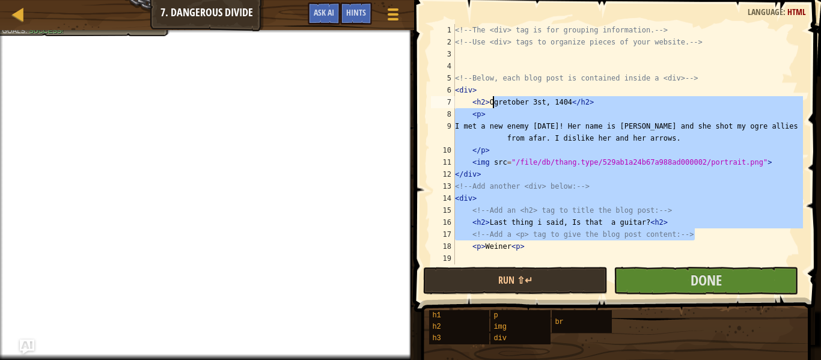
drag, startPoint x: 729, startPoint y: 237, endPoint x: 484, endPoint y: 124, distance: 269.4
click at [487, 118] on div "<!-- The <div> tag is for grouping information. --> <!-- Use <div> tags to orga…" at bounding box center [627, 156] width 350 height 264
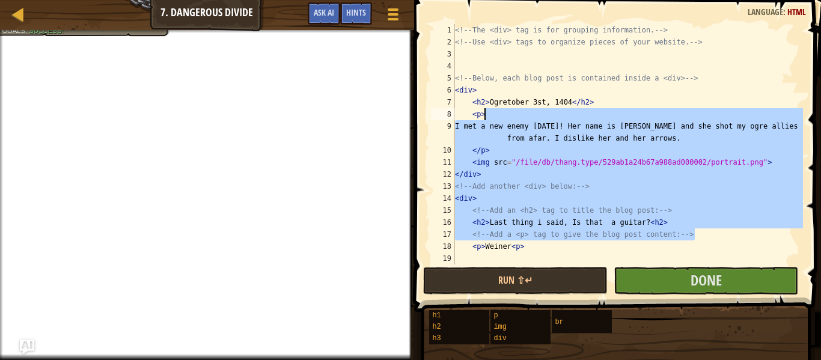
click at [565, 142] on div "<!-- The <div> tag is for grouping information. --> <!-- Use <div> tags to orga…" at bounding box center [627, 144] width 350 height 240
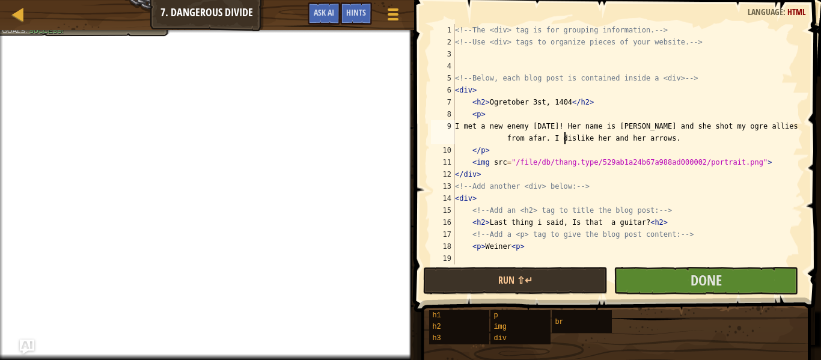
click at [510, 249] on div "<!-- The <div> tag is for grouping information. --> <!-- Use <div> tags to orga…" at bounding box center [627, 156] width 350 height 264
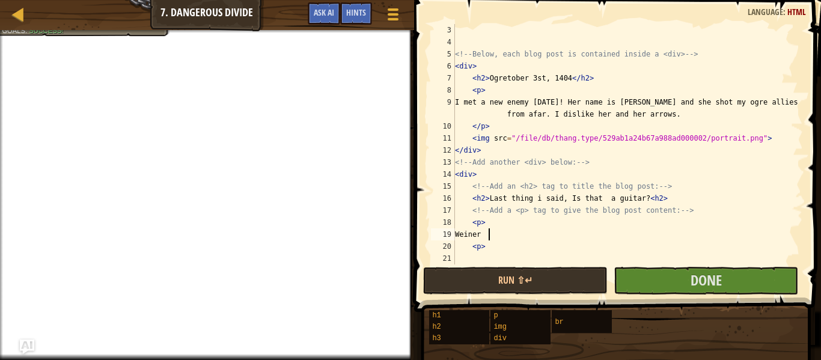
scroll to position [18, 0]
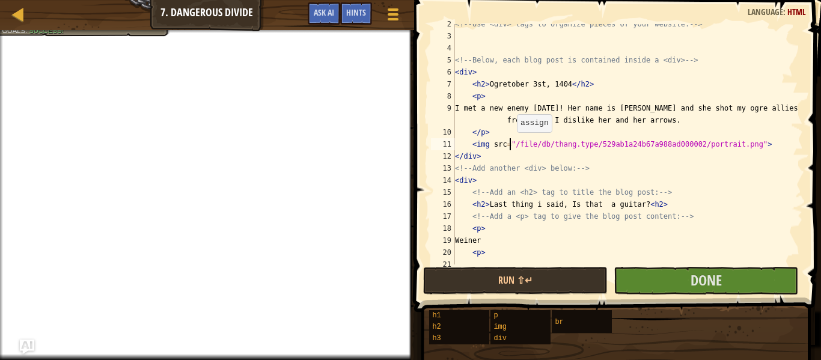
click at [511, 138] on div "<!-- Use <div> tags to organize pieces of your website. --> <!-- Below, each bl…" at bounding box center [627, 150] width 350 height 264
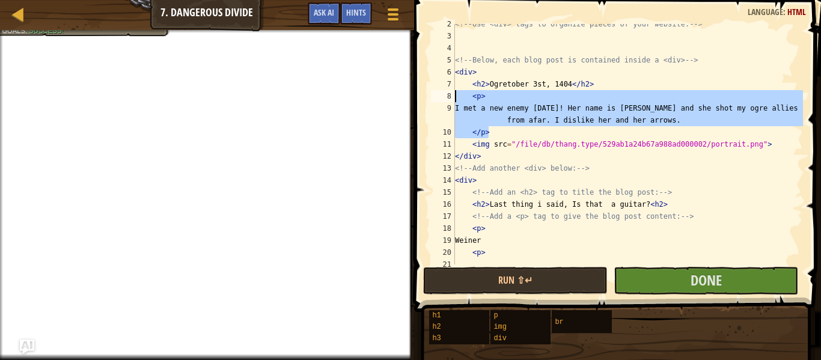
drag, startPoint x: 490, startPoint y: 128, endPoint x: 427, endPoint y: 97, distance: 70.7
click at [427, 97] on div "<img src="/file/db/thang.type/529ab1a24b67a988ad000002/portrait.png"> 2 3 4 5 6…" at bounding box center [615, 179] width 410 height 347
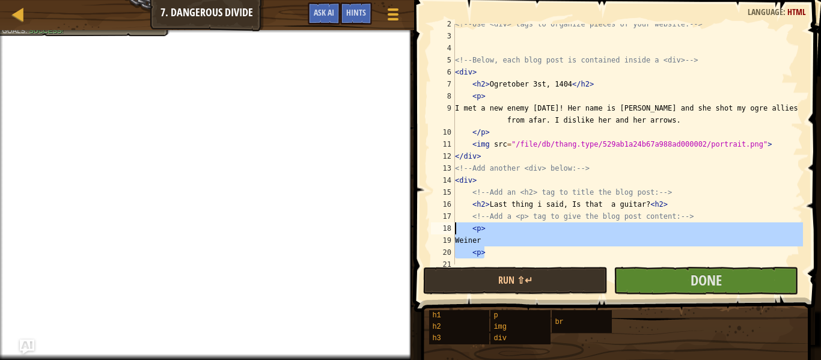
drag, startPoint x: 531, startPoint y: 252, endPoint x: 451, endPoint y: 229, distance: 83.3
click at [451, 228] on div "<p> I met a new enemy today! Her name is Cindy and she shot my ogre allies from…" at bounding box center [615, 144] width 374 height 240
paste textarea "/p>"
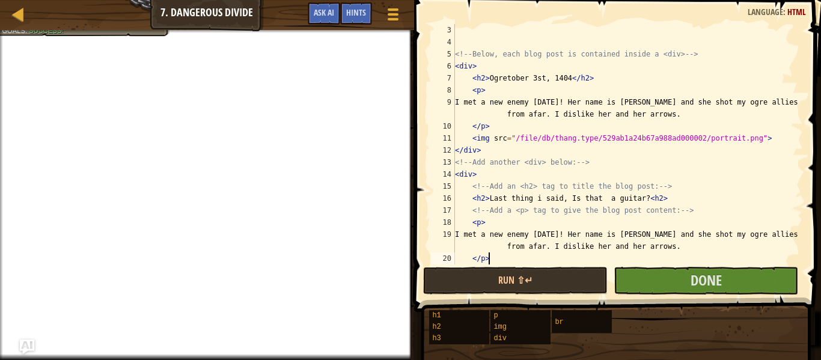
scroll to position [36, 0]
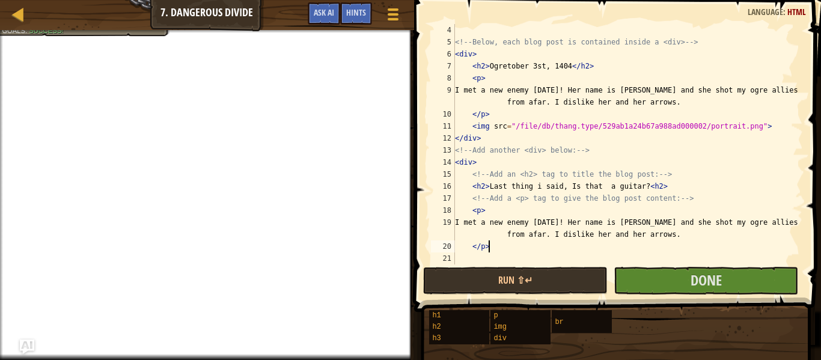
click at [607, 189] on div "<!-- Below, each blog post is contained inside a <div> --> < div > < h2 > Ogret…" at bounding box center [627, 156] width 350 height 264
type textarea "<h2>Last thing i said, Is that a guitar?<h2>"
click at [716, 277] on span "Done" at bounding box center [705, 279] width 31 height 19
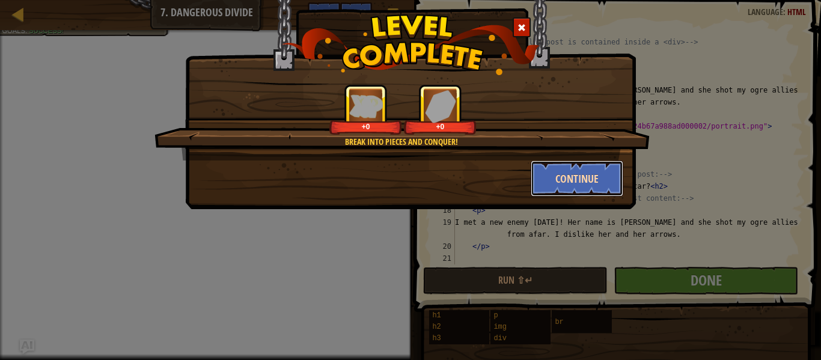
click at [610, 181] on button "Continue" at bounding box center [577, 178] width 93 height 36
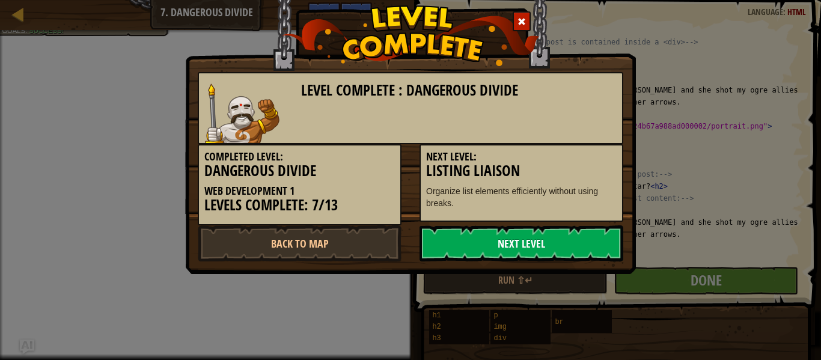
click at [514, 245] on link "Next Level" at bounding box center [521, 243] width 204 height 36
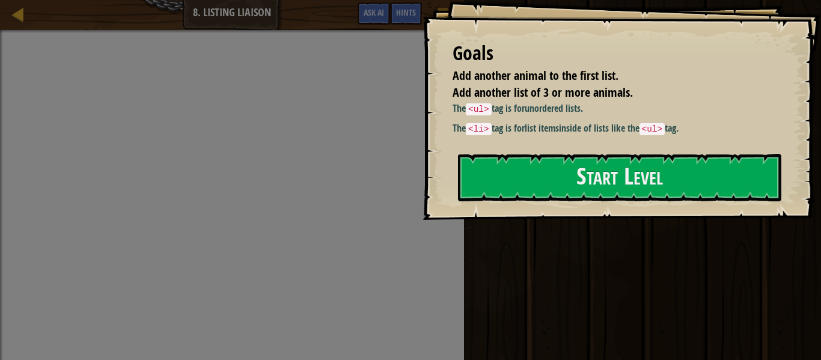
drag, startPoint x: 710, startPoint y: 78, endPoint x: 820, endPoint y: 11, distance: 129.1
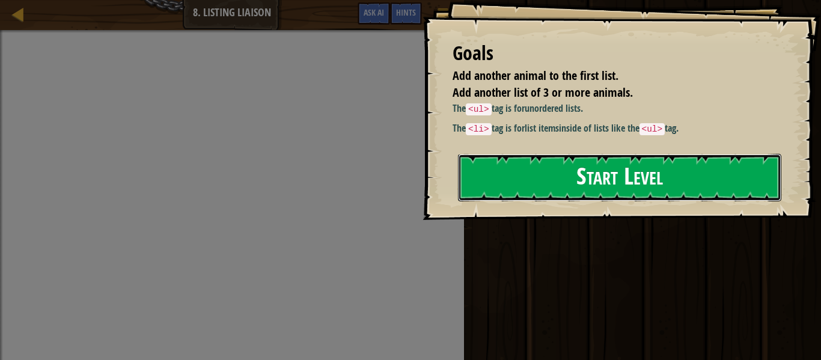
click at [695, 162] on button "Start Level" at bounding box center [619, 177] width 323 height 47
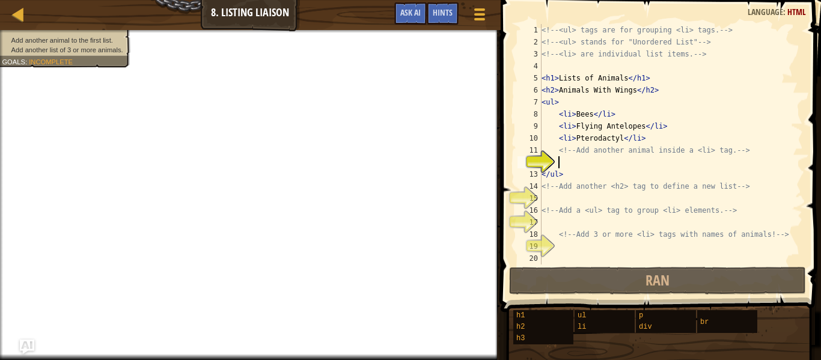
click at [577, 111] on div "<!-- <ul> tags are for grouping <li> tags. --> <!-- <ul> stands for "Unordered …" at bounding box center [671, 156] width 264 height 264
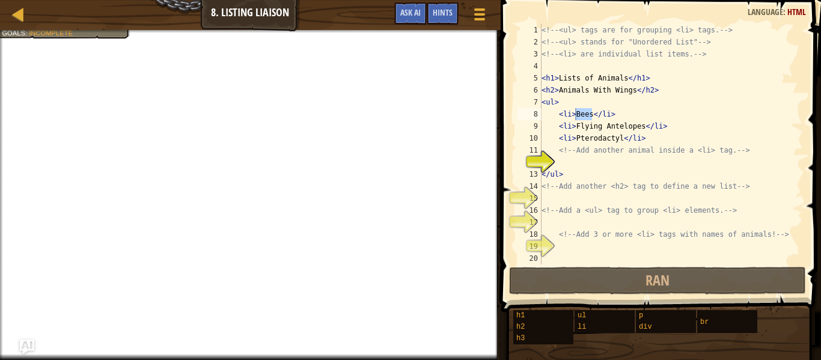
click at [622, 192] on div "<!-- <ul> tags are for grouping <li> tags. --> <!-- <ul> stands for "Unordered …" at bounding box center [671, 156] width 264 height 264
click at [583, 208] on div "<!-- <ul> tags are for grouping <li> tags. --> <!-- <ul> stands for "Unordered …" at bounding box center [671, 156] width 264 height 264
type textarea "<!-- Add a <ul> tag to group <li> elements. -->"
click at [596, 199] on div "<!-- <ul> tags are for grouping <li> tags. --> <!-- <ul> stands for "Unordered …" at bounding box center [671, 156] width 264 height 264
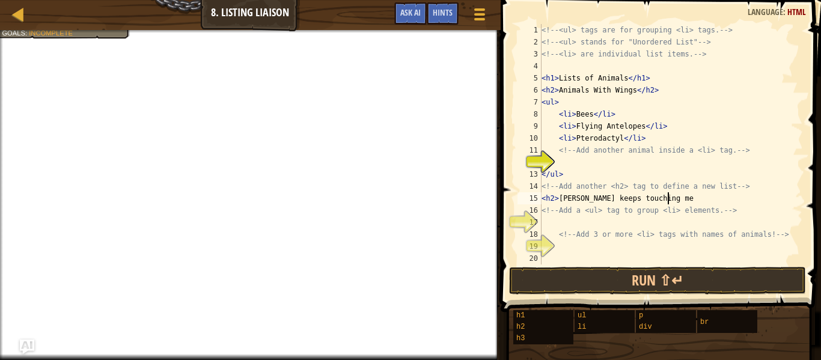
scroll to position [5, 18]
type textarea "<h2>Prinston keeps touching me<h2>"
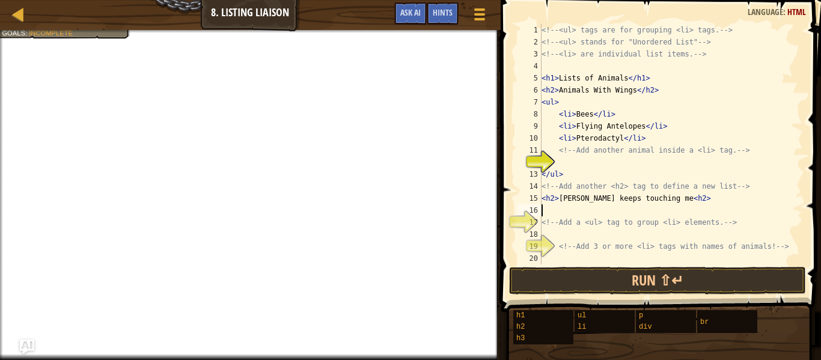
type textarea "<h2>Prinston keeps touching me<h2>"
type textarea "<ul>"
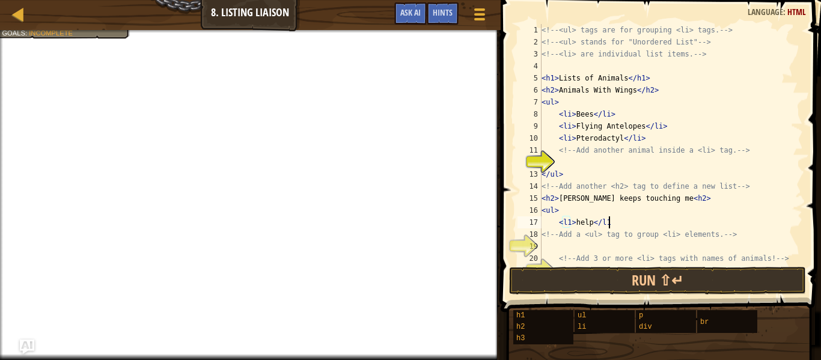
scroll to position [5, 10]
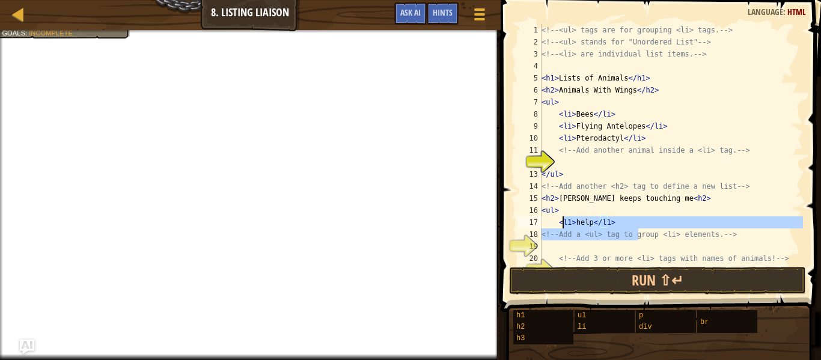
drag, startPoint x: 638, startPoint y: 229, endPoint x: 563, endPoint y: 223, distance: 74.7
click at [563, 223] on div "<!-- <ul> tags are for grouping <li> tags. --> <!-- <ul> stands for "Unordered …" at bounding box center [671, 156] width 264 height 264
click at [577, 216] on div "<!-- <ul> tags are for grouping <li> tags. --> <!-- <ul> stands for "Unordered …" at bounding box center [671, 144] width 264 height 240
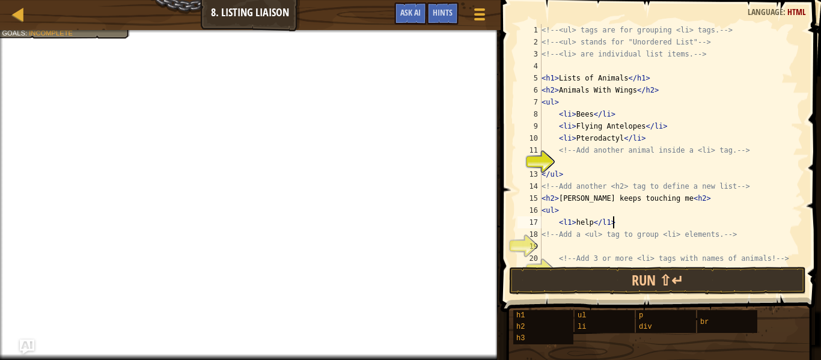
drag, startPoint x: 612, startPoint y: 222, endPoint x: 591, endPoint y: 234, distance: 24.2
click at [611, 223] on div "<!-- <ul> tags are for grouping <li> tags. --> <!-- <ul> stands for "Unordered …" at bounding box center [671, 156] width 264 height 264
drag, startPoint x: 632, startPoint y: 227, endPoint x: 558, endPoint y: 225, distance: 73.9
click at [558, 225] on div "<!-- <ul> tags are for grouping <li> tags. --> <!-- <ul> stands for "Unordered …" at bounding box center [671, 156] width 264 height 264
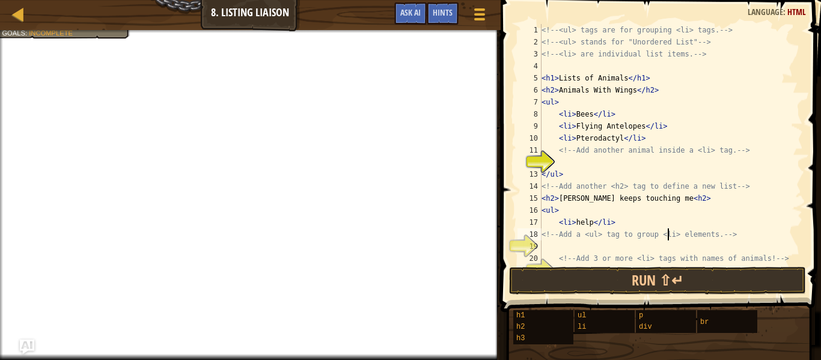
click at [666, 228] on div "<!-- <ul> tags are for grouping <li> tags. --> <!-- <ul> stands for "Unordered …" at bounding box center [671, 156] width 264 height 264
click at [686, 221] on div "<!-- <ul> tags are for grouping <li> tags. --> <!-- <ul> stands for "Unordered …" at bounding box center [671, 156] width 264 height 264
type textarea "<li>help</li>"
paste textarea "<li>help</li>"
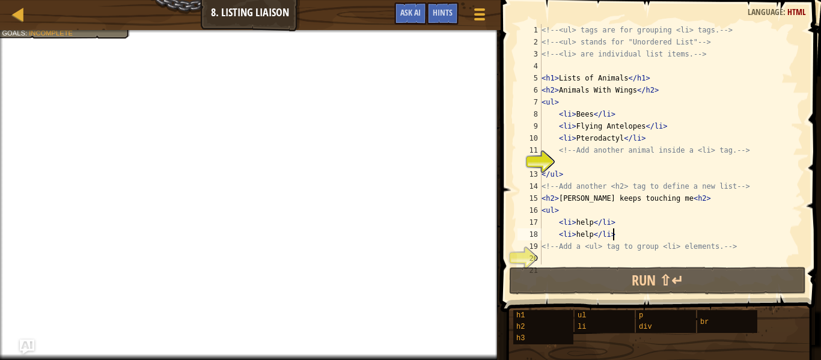
paste textarea "<li>help</li>"
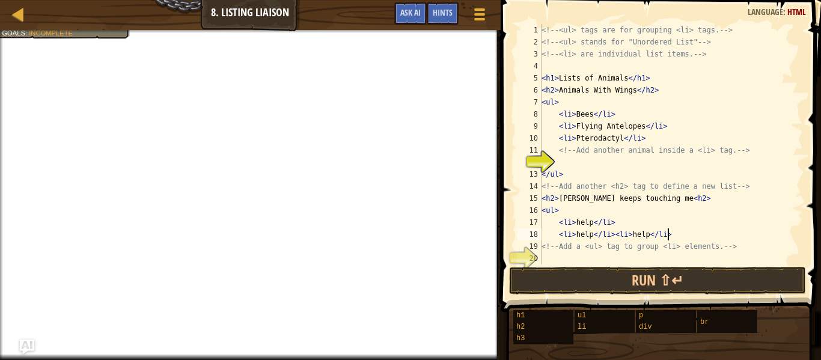
scroll to position [14, 0]
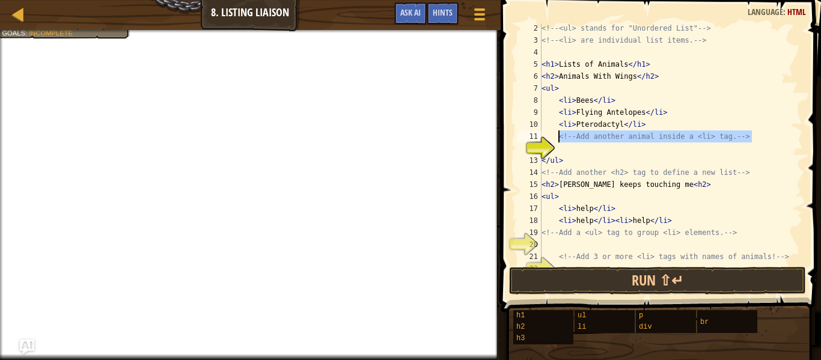
drag, startPoint x: 785, startPoint y: 141, endPoint x: 559, endPoint y: 132, distance: 225.5
click at [559, 132] on div "<!-- <ul> stands for "Unordered List" --> <!-- <li> are individual list items. …" at bounding box center [671, 154] width 264 height 264
paste textarea "li>help</li"
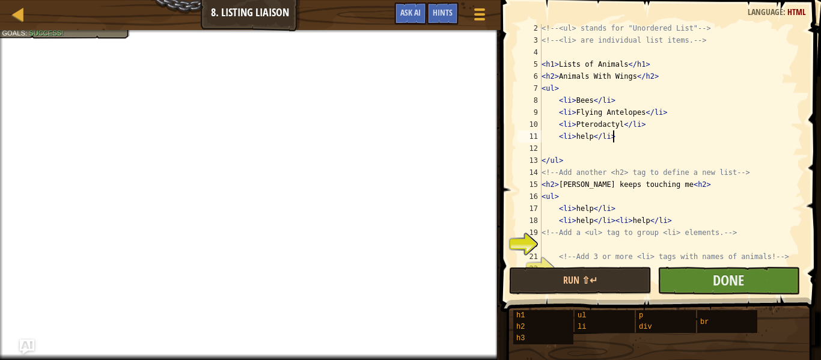
type textarea "<li>help</li>"
click at [781, 270] on button "Done" at bounding box center [728, 281] width 142 height 28
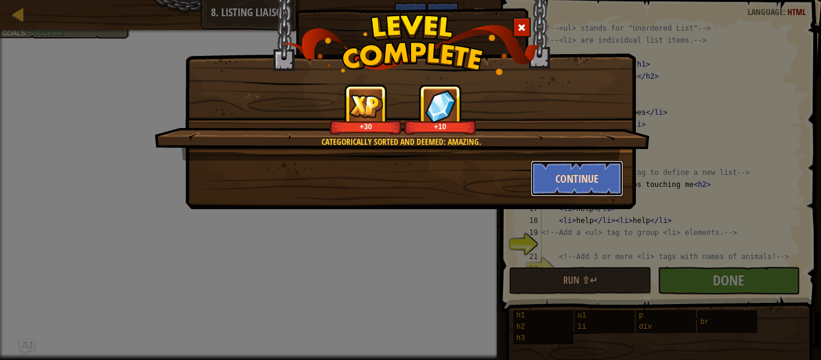
click at [575, 189] on button "Continue" at bounding box center [577, 178] width 93 height 36
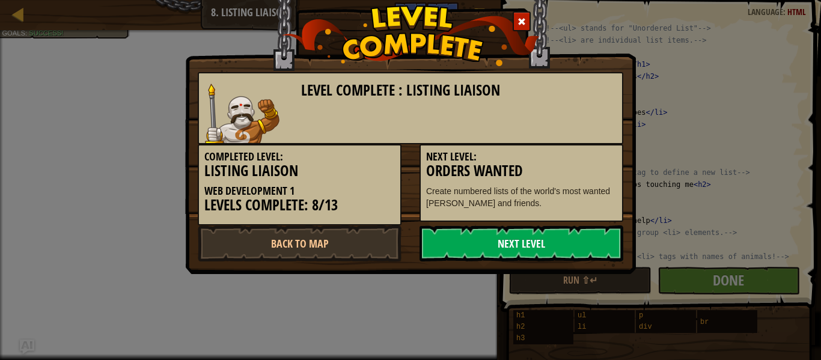
click at [537, 249] on link "Next Level" at bounding box center [521, 243] width 204 height 36
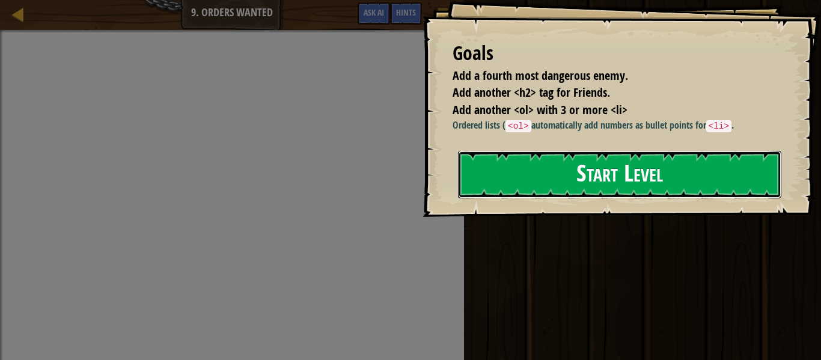
click at [638, 175] on button "Start Level" at bounding box center [619, 174] width 323 height 47
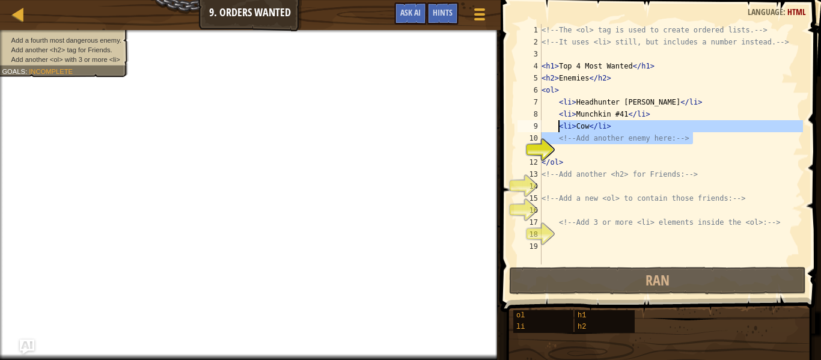
drag, startPoint x: 722, startPoint y: 137, endPoint x: 560, endPoint y: 132, distance: 162.3
click at [560, 132] on div "<!-- The <ol> tag is used to create ordered lists. --> <!-- It uses <li> still,…" at bounding box center [671, 156] width 264 height 264
click at [704, 133] on div "<!-- The <ol> tag is used to create ordered lists. --> <!-- It uses <li> still,…" at bounding box center [671, 144] width 264 height 240
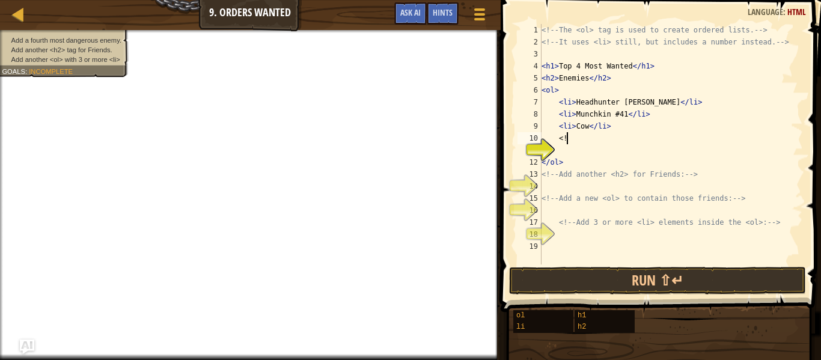
type textarea "<"
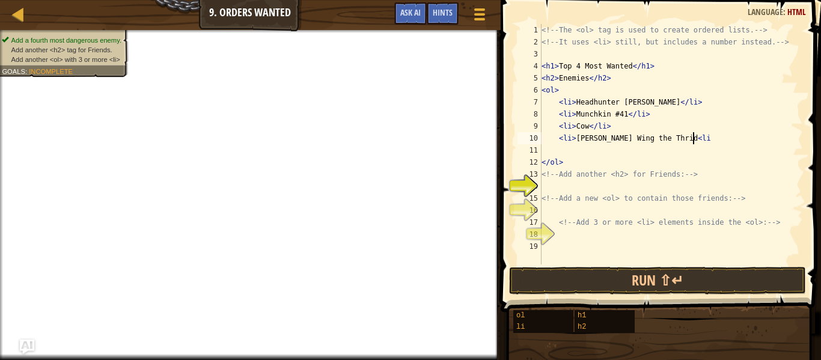
scroll to position [5, 22]
type textarea "<li>Bing Ching Wing the Thrid<li>"
click at [568, 146] on div "<!-- The <ol> tag is used to create ordered lists. --> <!-- It uses <li> still,…" at bounding box center [671, 156] width 264 height 264
click at [568, 153] on div "<!-- The <ol> tag is used to create ordered lists. --> <!-- It uses <li> still,…" at bounding box center [671, 156] width 264 height 264
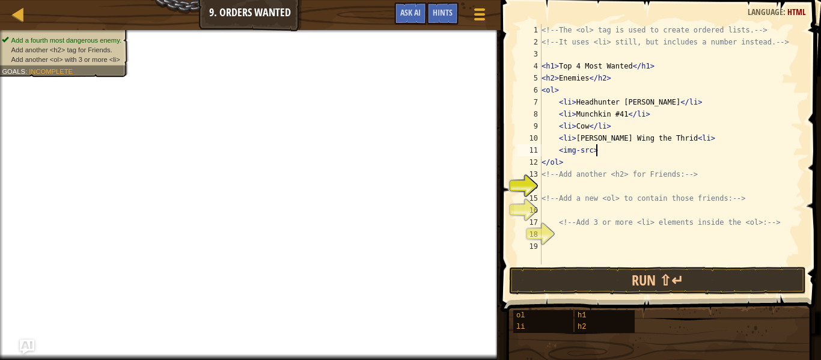
scroll to position [5, 7]
paste textarea "https://dailynorthwestern.com/wp-content/uploads/2016/04/Henry_Cao-Web.jpg"
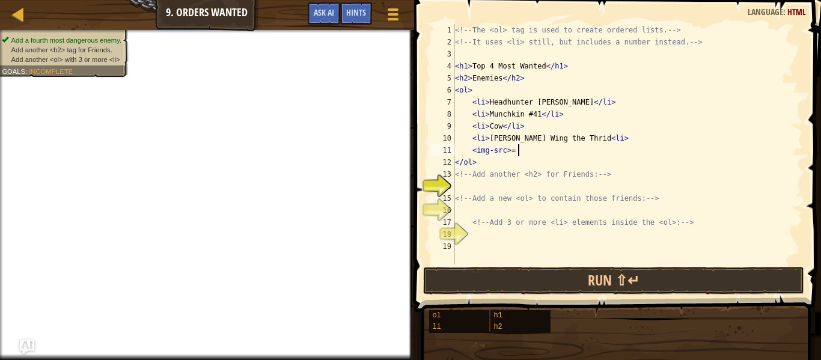
scroll to position [5, 8]
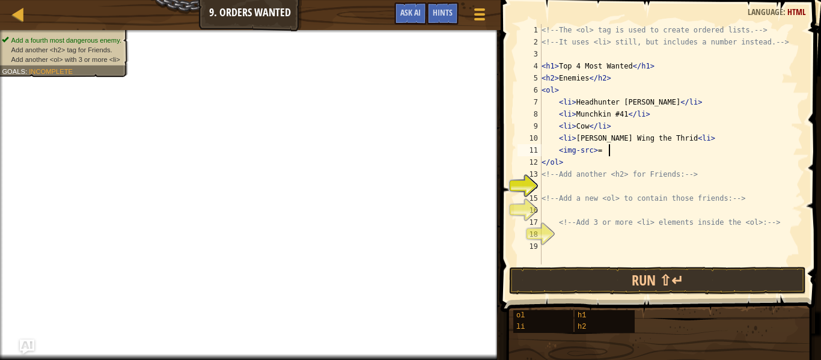
paste textarea "https://dailynorthwestern.com/wp-content/uploads/2016/04/Henry_Cao-Web.jpg"
type textarea "<img-src"
type textarea "<li>Bing Ching Wing the Third<li>"
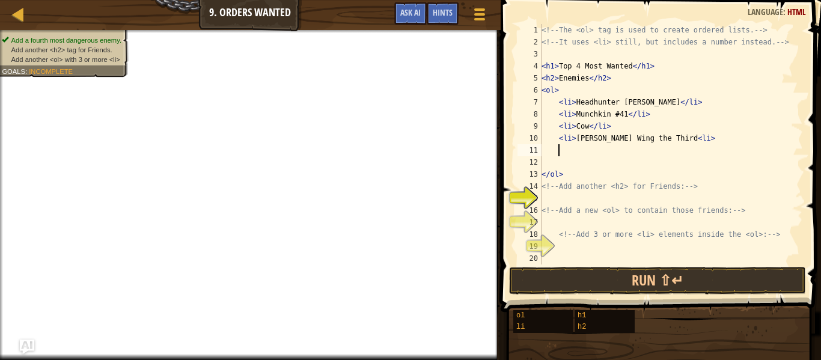
paste textarea "<img src="https://media.tenor.com/UrOv_qUj5QwAAAAe/goober-cat.png">"
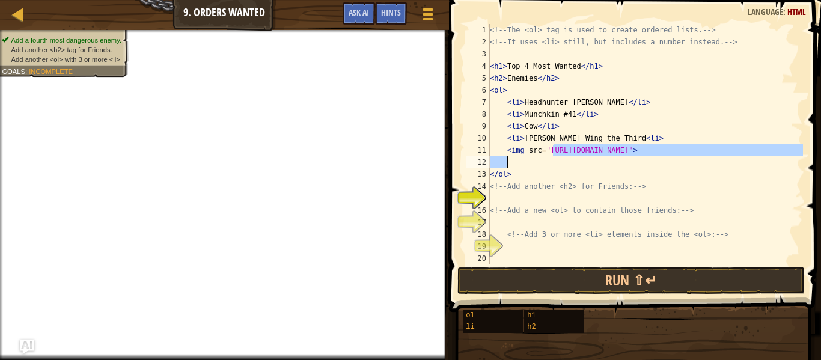
drag, startPoint x: 551, startPoint y: 150, endPoint x: 705, endPoint y: 157, distance: 154.0
click at [705, 157] on div "<!-- The <ol> tag is used to create ordered lists. --> <!-- It uses <li> still,…" at bounding box center [644, 156] width 315 height 264
type textarea "<img src="https://media.tenor.com/UrOv_qUj5QwAAAAe/goober-cat.png">"
click at [705, 157] on div "<!-- The <ol> tag is used to create ordered lists. --> <!-- It uses <li> still,…" at bounding box center [644, 144] width 315 height 240
drag, startPoint x: 549, startPoint y: 153, endPoint x: 779, endPoint y: 151, distance: 230.1
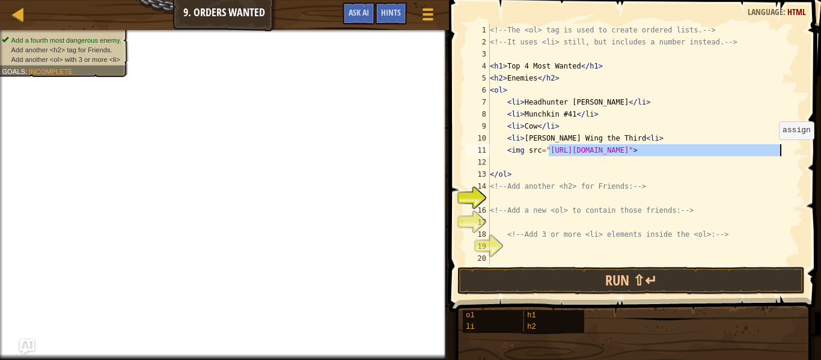
click at [779, 151] on div "<!-- The <ol> tag is used to create ordered lists. --> <!-- It uses <li> still,…" at bounding box center [644, 156] width 315 height 264
paste textarea "dailynorthwestern.com/wp-content/uploads/2016/04/Henry_Cao-Web.jp"
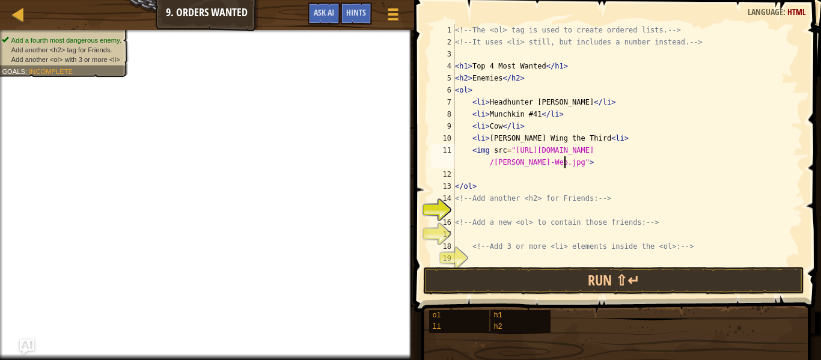
scroll to position [12, 0]
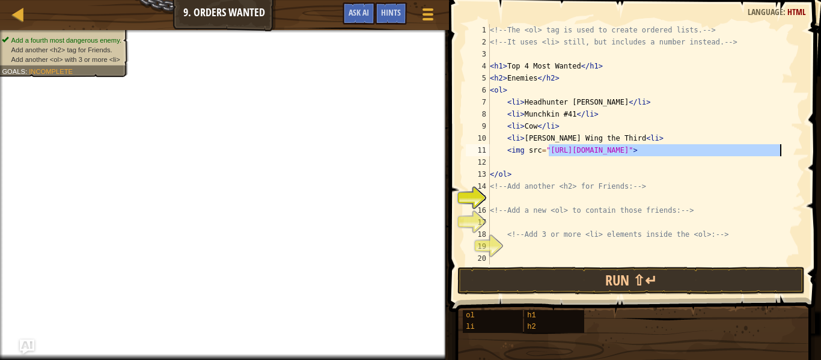
paste textarea "a.espncdn.com/combiner/i?img=/i/headshots/nba/players/full/1722"
type textarea "<img src="https://a.espncdn.com/combiner/i?img=/i/headshots/nba/players/full/17…"
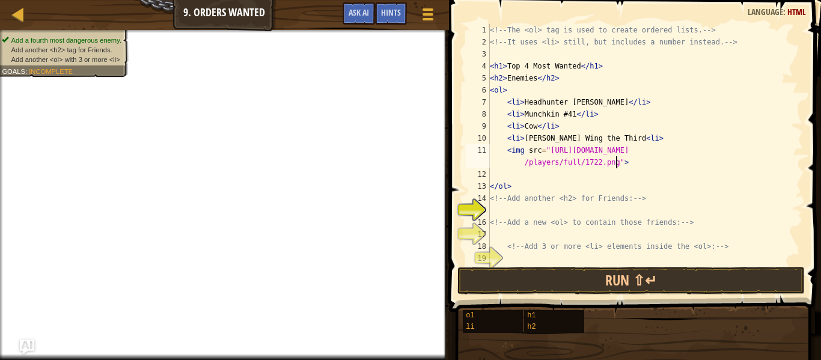
scroll to position [0, 0]
